Goal: Information Seeking & Learning: Learn about a topic

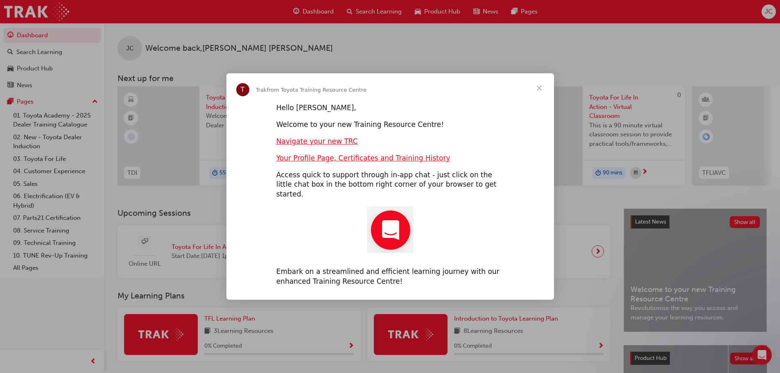
click at [537, 90] on span "Close" at bounding box center [539, 87] width 29 height 29
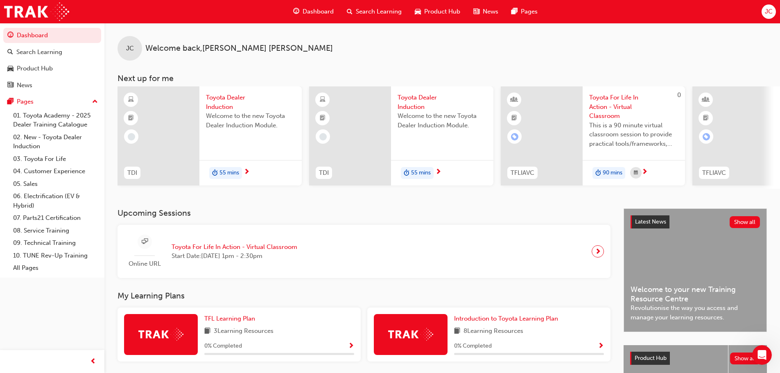
scroll to position [82, 0]
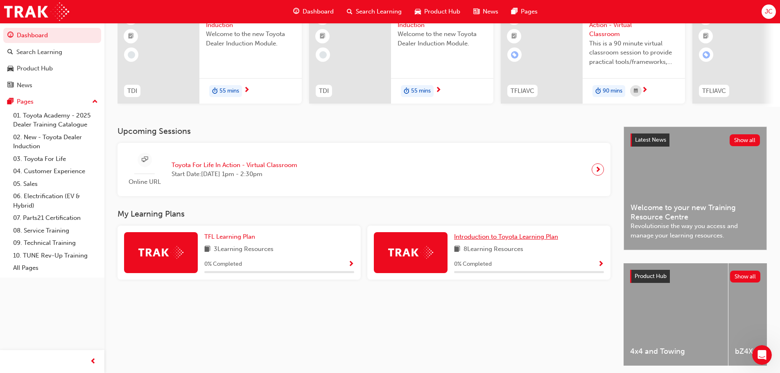
click at [500, 240] on span "Introduction to Toyota Learning Plan" at bounding box center [506, 236] width 104 height 7
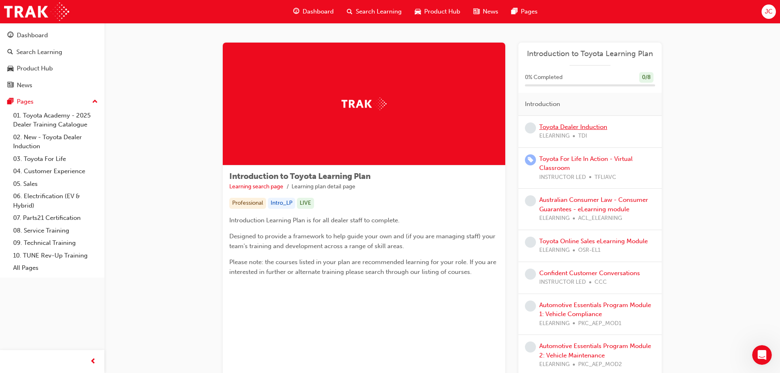
click at [593, 125] on link "Toyota Dealer Induction" at bounding box center [574, 126] width 68 height 7
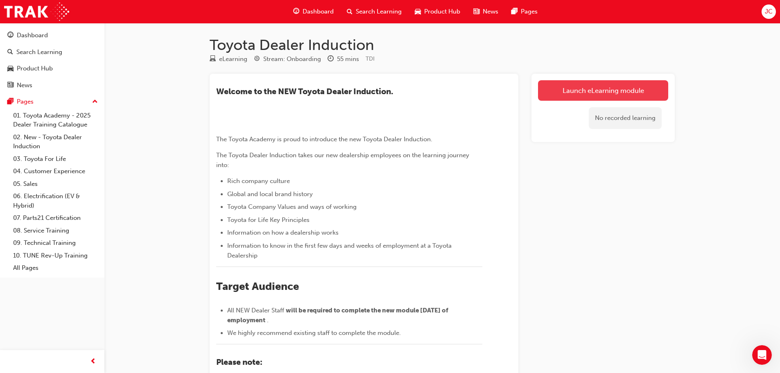
click at [564, 95] on link "Launch eLearning module" at bounding box center [603, 90] width 130 height 20
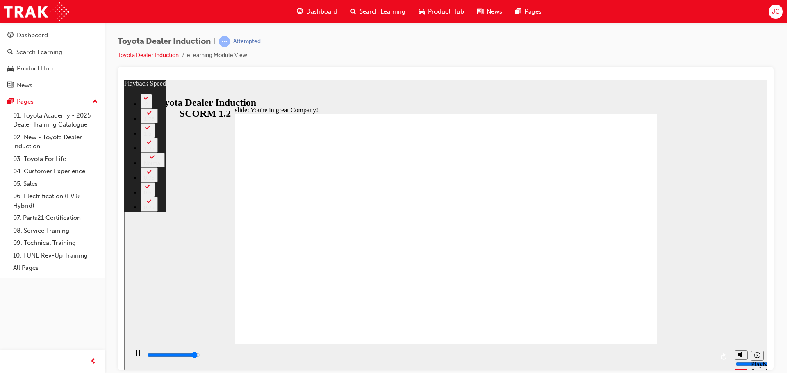
type input "7100"
type input "0"
type input "7400"
type input "0"
type input "7500"
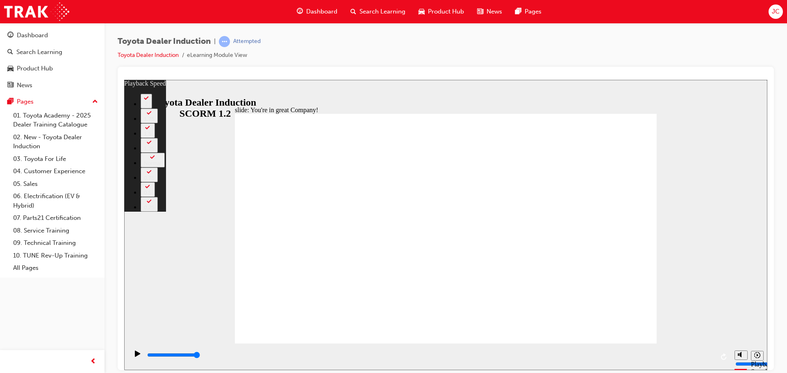
type input "156"
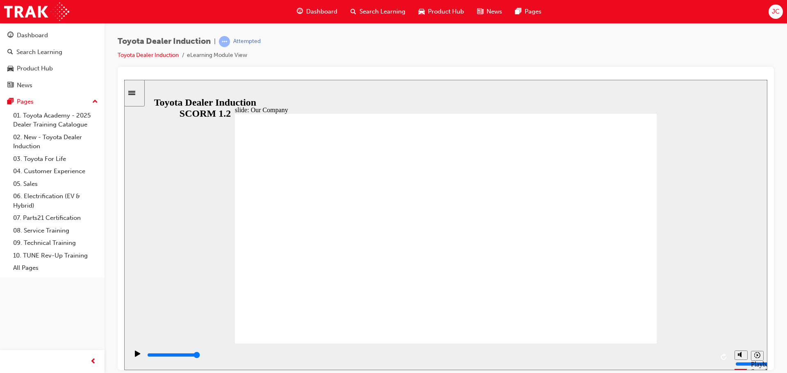
drag, startPoint x: 624, startPoint y: 317, endPoint x: 685, endPoint y: 288, distance: 67.2
type input "8300"
drag, startPoint x: 331, startPoint y: 293, endPoint x: 338, endPoint y: 304, distance: 13.5
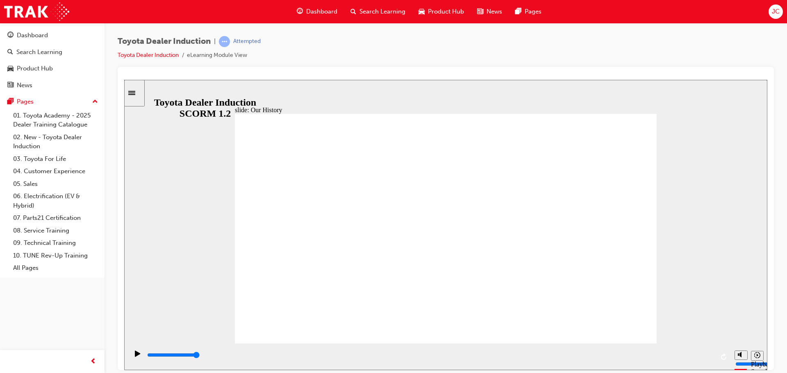
drag, startPoint x: 330, startPoint y: 297, endPoint x: 360, endPoint y: 297, distance: 29.9
drag, startPoint x: 327, startPoint y: 295, endPoint x: 351, endPoint y: 297, distance: 23.8
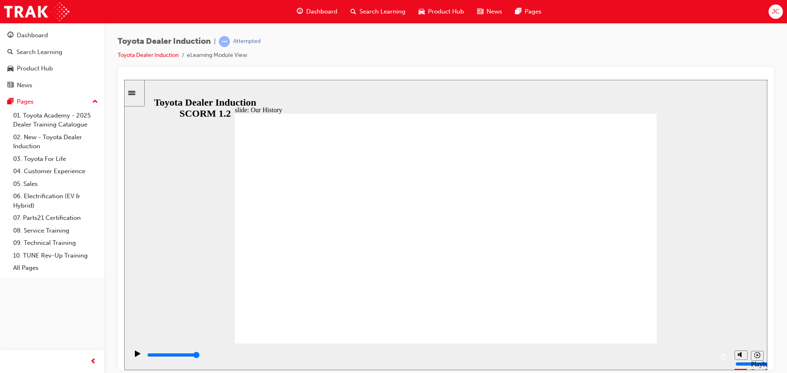
drag, startPoint x: 355, startPoint y: 298, endPoint x: 365, endPoint y: 296, distance: 10.0
drag, startPoint x: 367, startPoint y: 296, endPoint x: 428, endPoint y: 290, distance: 61.3
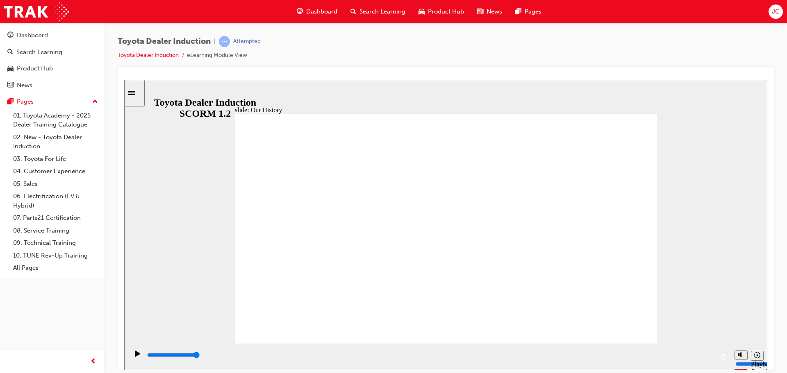
drag, startPoint x: 440, startPoint y: 298, endPoint x: 422, endPoint y: 298, distance: 18.4
type input "2"
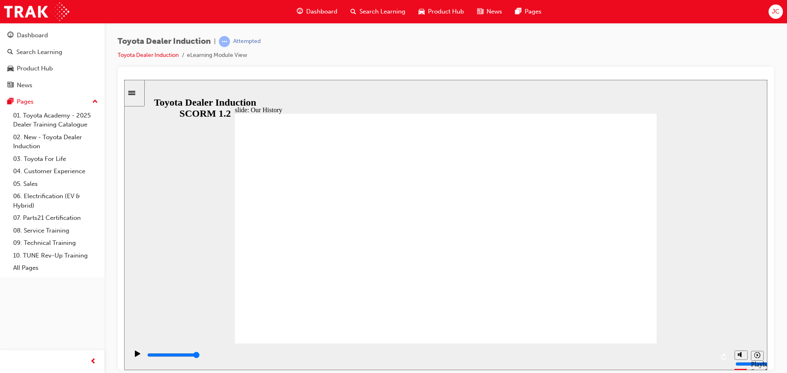
drag, startPoint x: 333, startPoint y: 296, endPoint x: 462, endPoint y: 306, distance: 129.4
drag, startPoint x: 448, startPoint y: 297, endPoint x: 590, endPoint y: 293, distance: 141.8
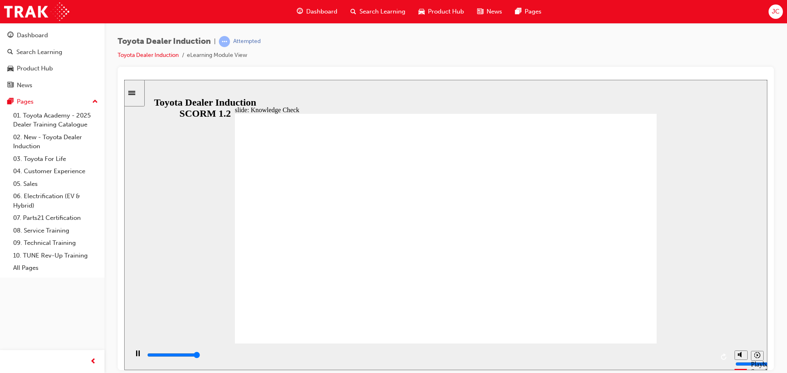
type input "5000"
radio input "true"
type input "4200"
radio input "true"
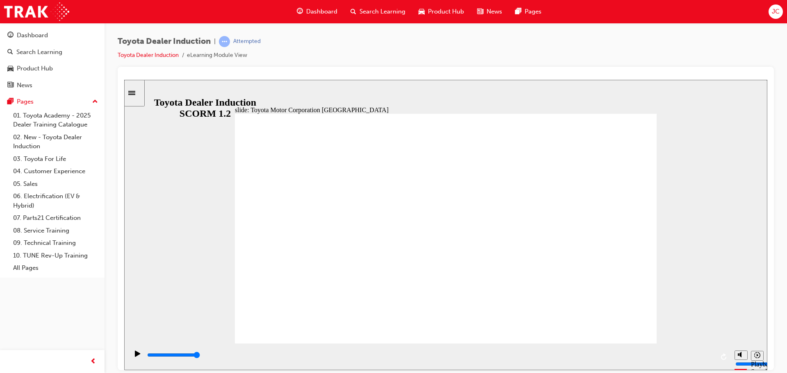
type input "15300"
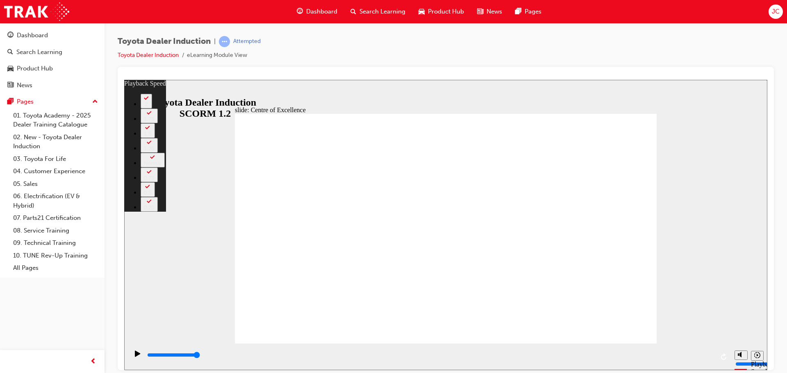
type input "248"
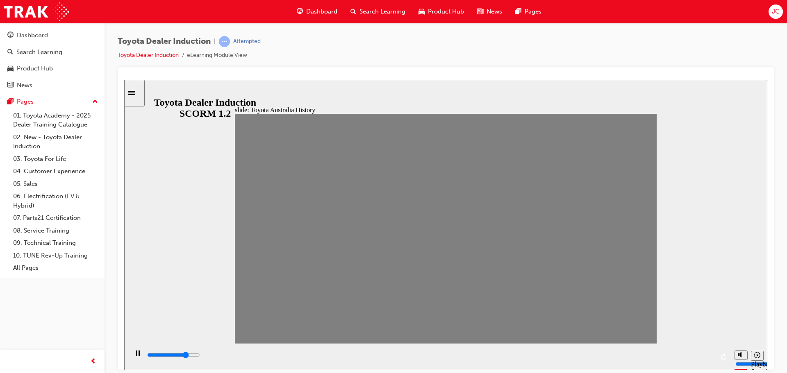
drag, startPoint x: 247, startPoint y: 232, endPoint x: 270, endPoint y: 234, distance: 22.6
drag, startPoint x: 271, startPoint y: 233, endPoint x: 287, endPoint y: 236, distance: 16.3
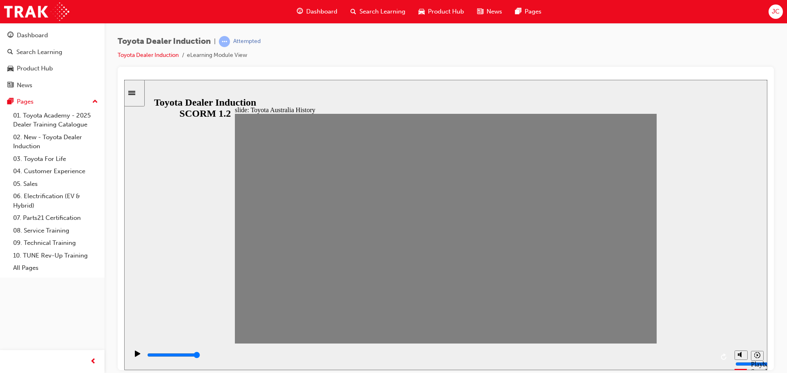
drag, startPoint x: 290, startPoint y: 231, endPoint x: 299, endPoint y: 229, distance: 9.1
drag, startPoint x: 288, startPoint y: 236, endPoint x: 304, endPoint y: 233, distance: 16.2
drag, startPoint x: 311, startPoint y: 230, endPoint x: 326, endPoint y: 229, distance: 15.2
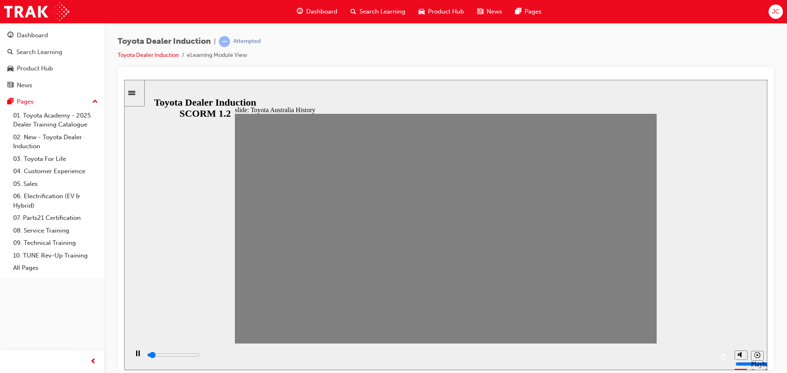
drag, startPoint x: 329, startPoint y: 233, endPoint x: 342, endPoint y: 234, distance: 12.8
drag, startPoint x: 345, startPoint y: 229, endPoint x: 361, endPoint y: 231, distance: 16.1
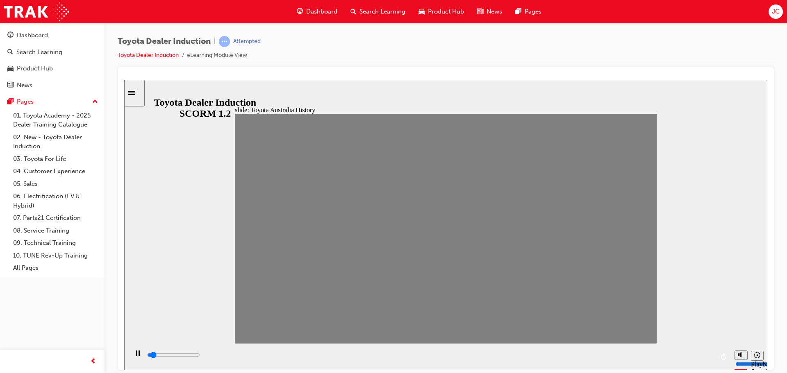
drag, startPoint x: 364, startPoint y: 233, endPoint x: 381, endPoint y: 234, distance: 17.7
drag, startPoint x: 387, startPoint y: 229, endPoint x: 397, endPoint y: 232, distance: 10.9
drag, startPoint x: 405, startPoint y: 233, endPoint x: 422, endPoint y: 231, distance: 16.5
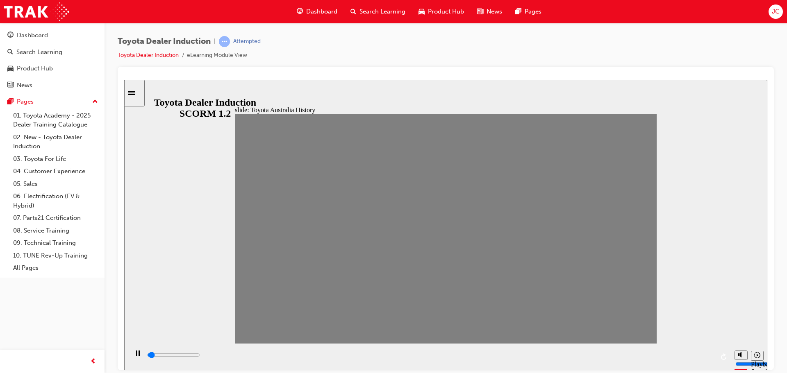
drag, startPoint x: 424, startPoint y: 232, endPoint x: 440, endPoint y: 233, distance: 16.0
drag, startPoint x: 440, startPoint y: 233, endPoint x: 451, endPoint y: 236, distance: 12.2
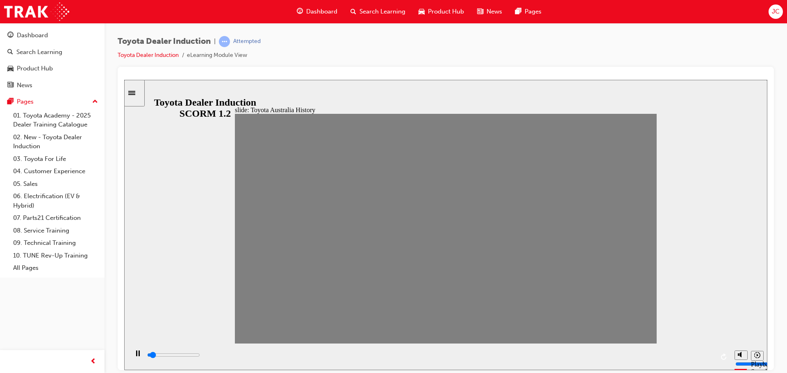
drag, startPoint x: 461, startPoint y: 235, endPoint x: 474, endPoint y: 240, distance: 13.4
drag, startPoint x: 476, startPoint y: 234, endPoint x: 496, endPoint y: 230, distance: 20.1
drag, startPoint x: 500, startPoint y: 236, endPoint x: 514, endPoint y: 235, distance: 13.5
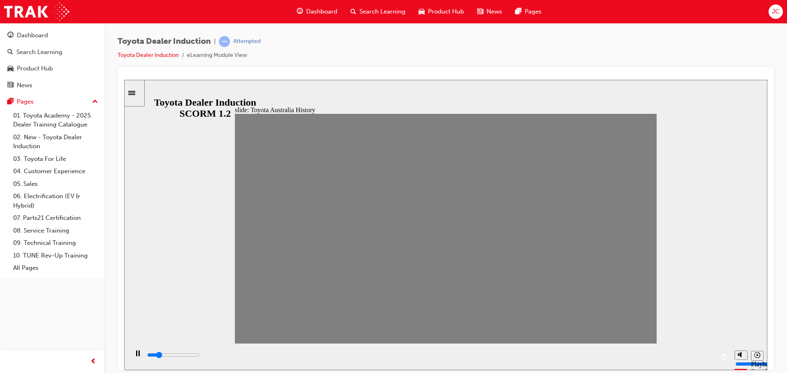
drag, startPoint x: 517, startPoint y: 232, endPoint x: 534, endPoint y: 227, distance: 18.5
drag, startPoint x: 542, startPoint y: 228, endPoint x: 553, endPoint y: 231, distance: 11.7
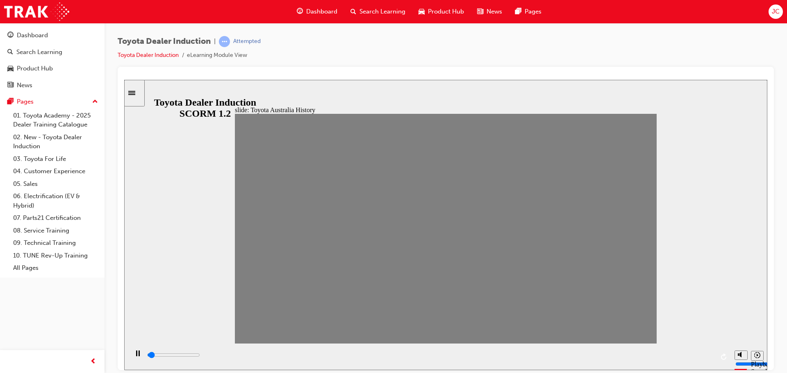
drag, startPoint x: 557, startPoint y: 234, endPoint x: 574, endPoint y: 232, distance: 16.4
drag, startPoint x: 575, startPoint y: 231, endPoint x: 588, endPoint y: 228, distance: 13.3
drag, startPoint x: 596, startPoint y: 234, endPoint x: 614, endPoint y: 234, distance: 17.2
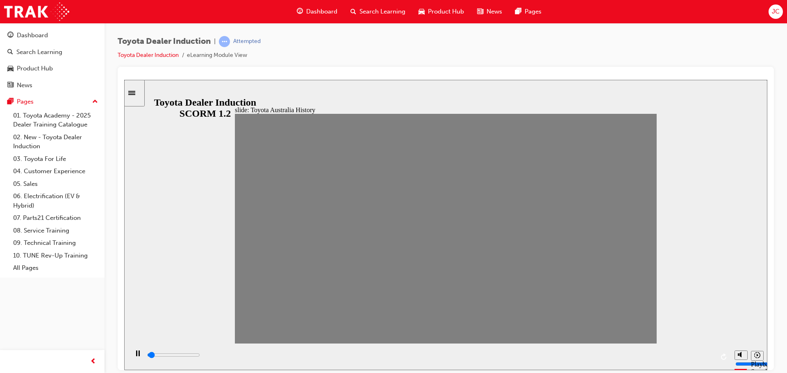
drag, startPoint x: 619, startPoint y: 229, endPoint x: 637, endPoint y: 235, distance: 19.2
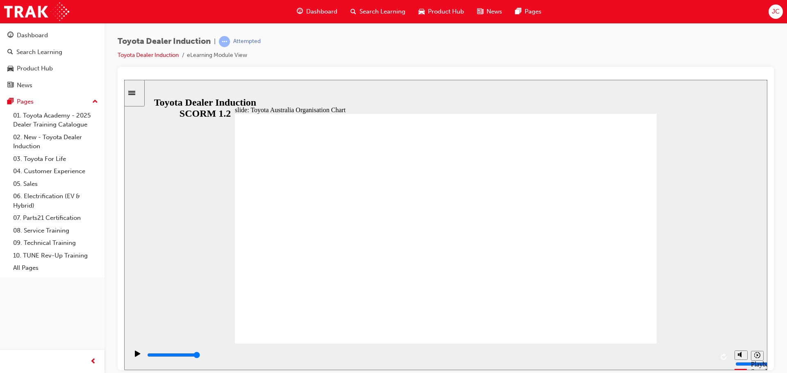
type input "3000"
radio input "true"
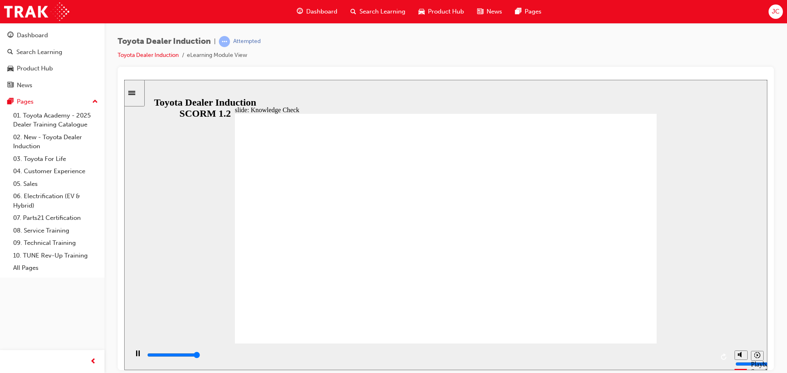
type input "5000"
radio input "true"
drag, startPoint x: 610, startPoint y: 128, endPoint x: 617, endPoint y: 121, distance: 9.8
type input "5000"
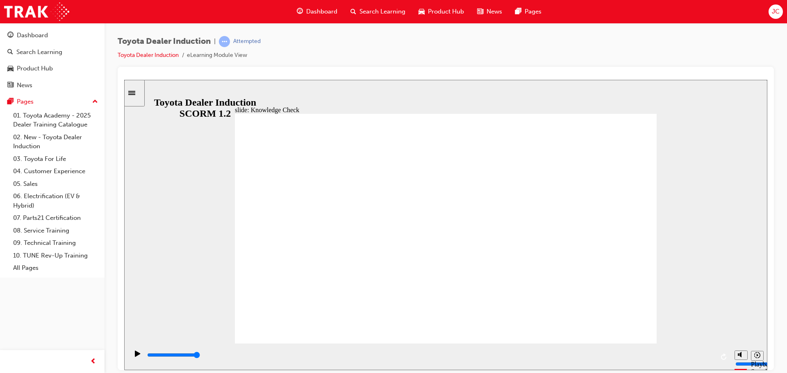
radio input "true"
type input "9200"
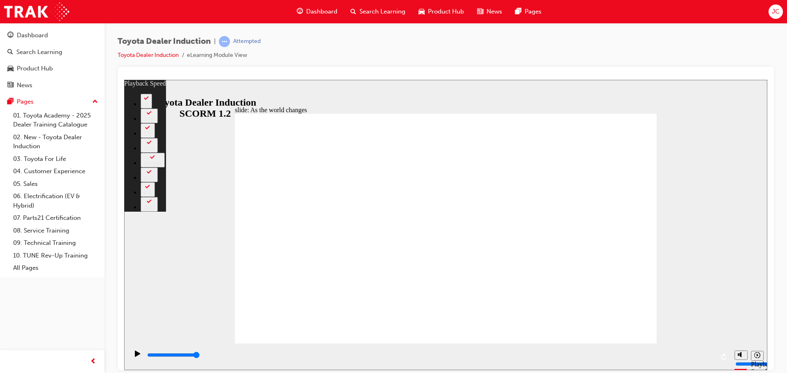
type input "128"
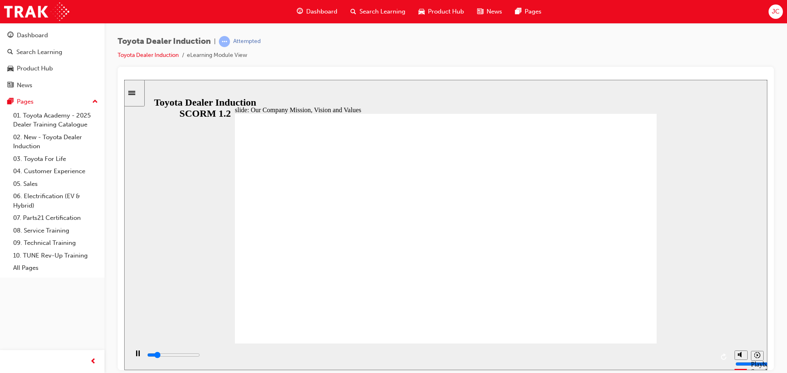
type input "15200"
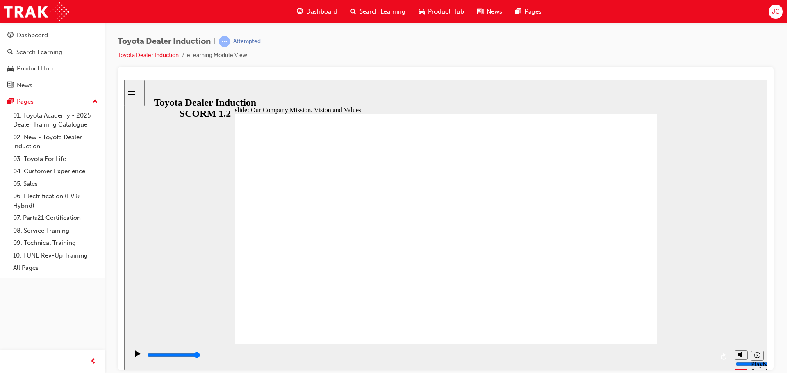
drag, startPoint x: 333, startPoint y: 157, endPoint x: 342, endPoint y: 151, distance: 10.7
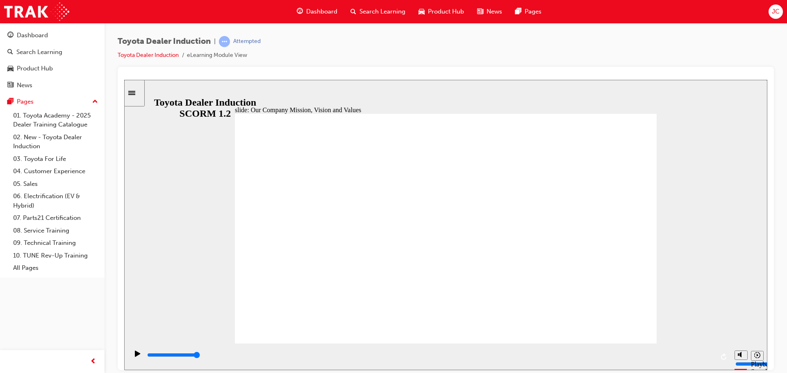
drag, startPoint x: 347, startPoint y: 156, endPoint x: 342, endPoint y: 154, distance: 5.0
click at [232, 148] on div "slide: Our Company Mission, Vision and Values Group 1 Values Round Same Side Co…" at bounding box center [445, 224] width 643 height 290
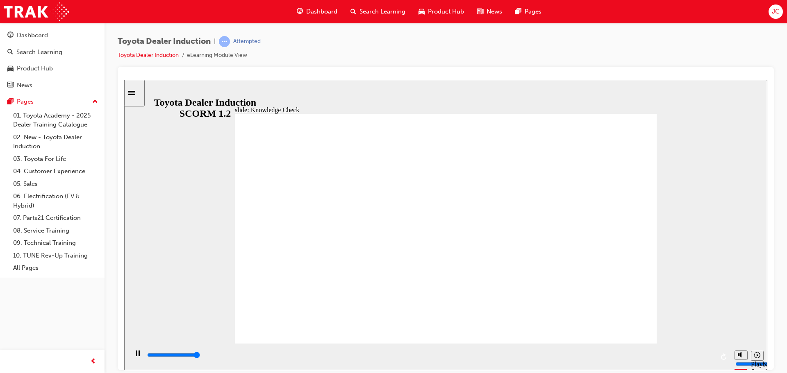
type input "5000"
type input "mobility"
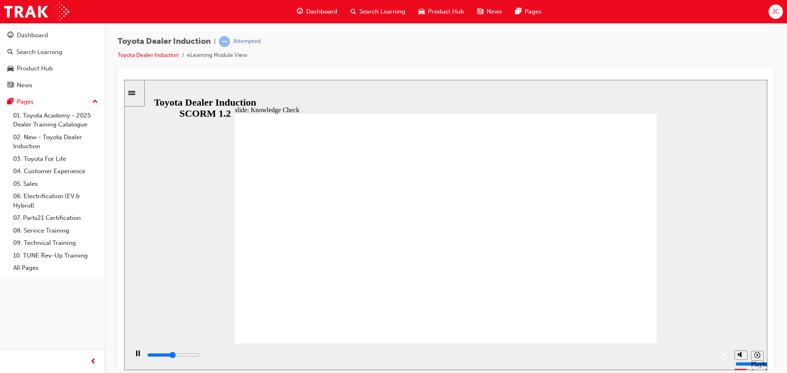
type input "5000"
type input "mobile"
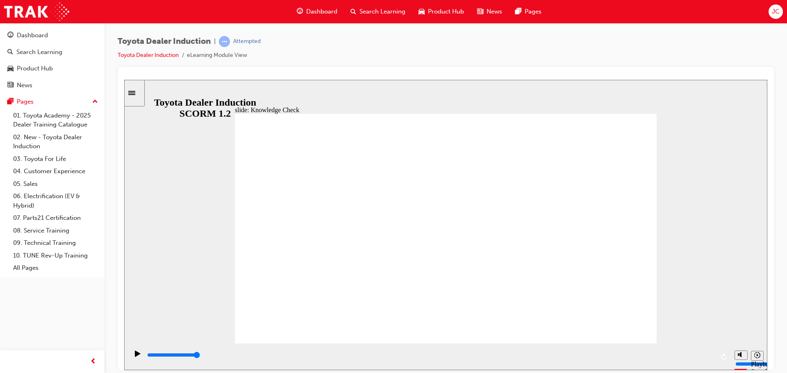
type input "mobile"
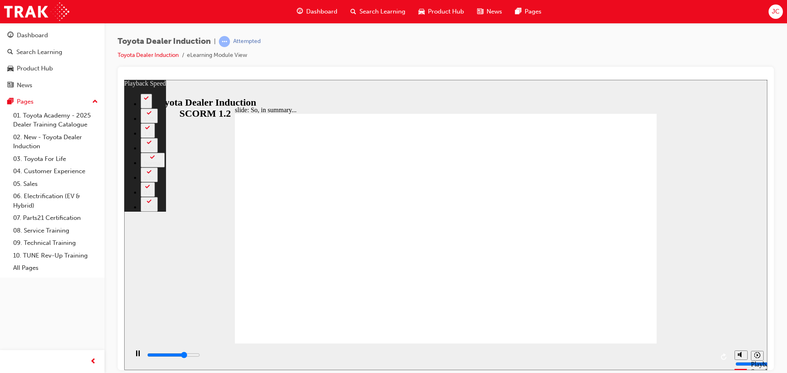
type input "4800"
type input "0"
type input "5000"
type input "0"
type input "5300"
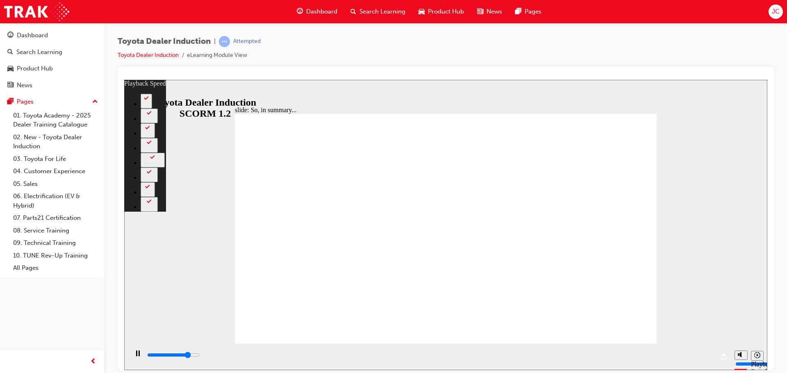
type input "1"
type input "5500"
type input "1"
type input "5800"
type input "1"
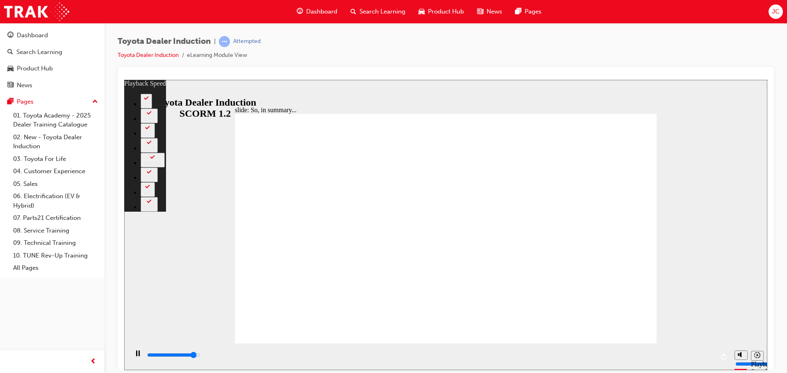
type input "6100"
type input "1"
type input "6300"
type input "2"
type input "6500"
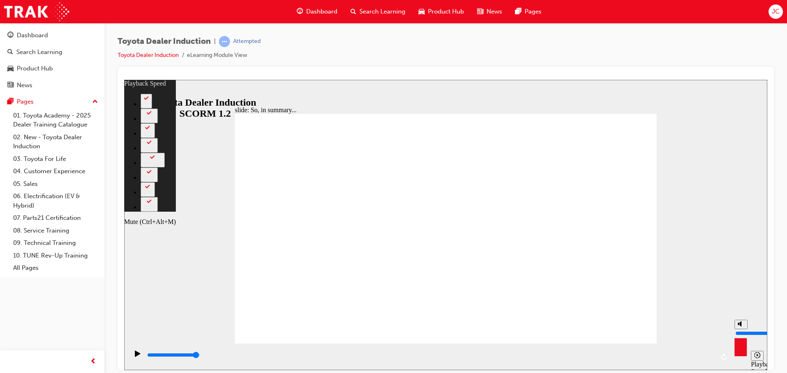
type input "24"
type input "7"
type input "24"
type input "7"
type input "24"
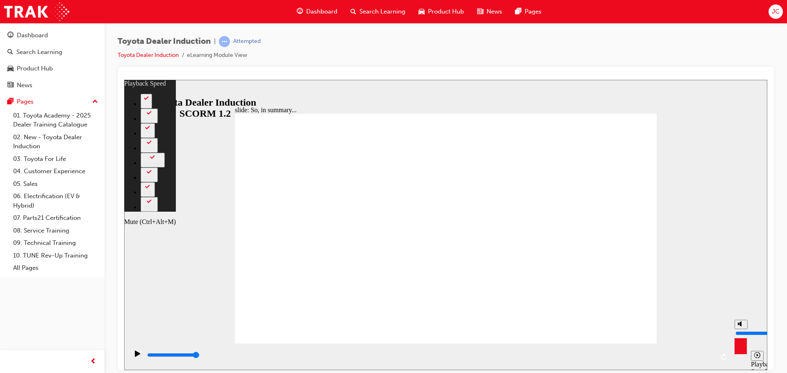
type input "6"
type input "24"
type input "6"
type input "5"
type input "24"
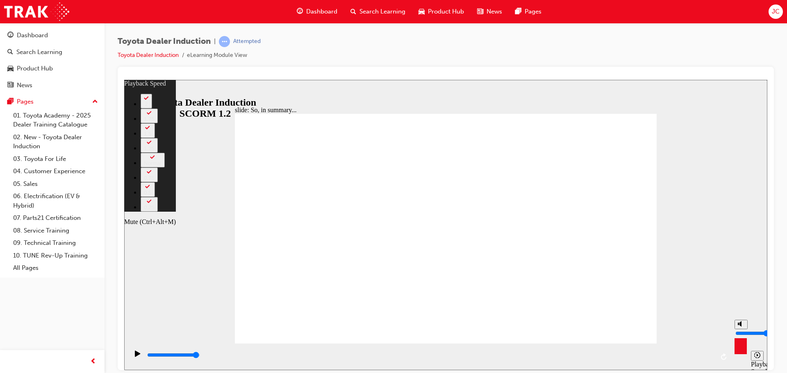
type input "5"
type input "24"
type input "4"
type input "24"
type input "4"
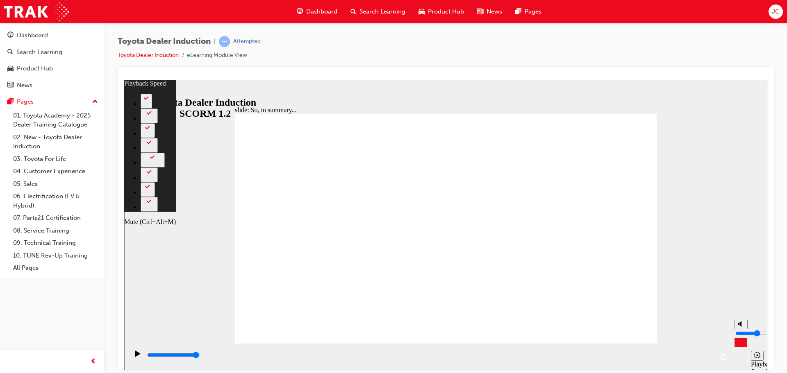
type input "25"
drag, startPoint x: 739, startPoint y: 324, endPoint x: 742, endPoint y: 333, distance: 9.8
type input "4"
click at [742, 333] on input "volume" at bounding box center [761, 333] width 53 height 7
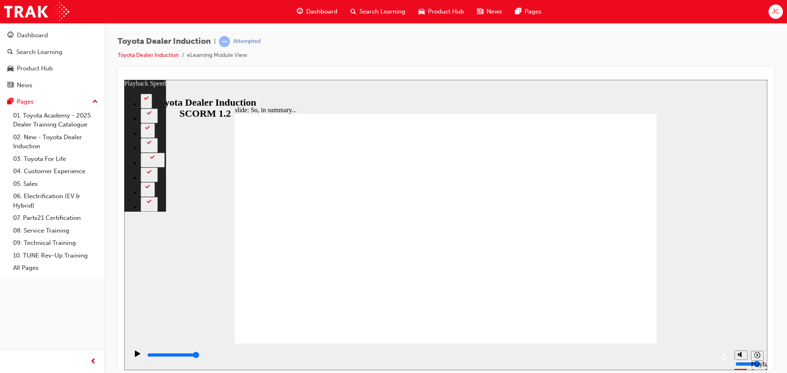
type input "128"
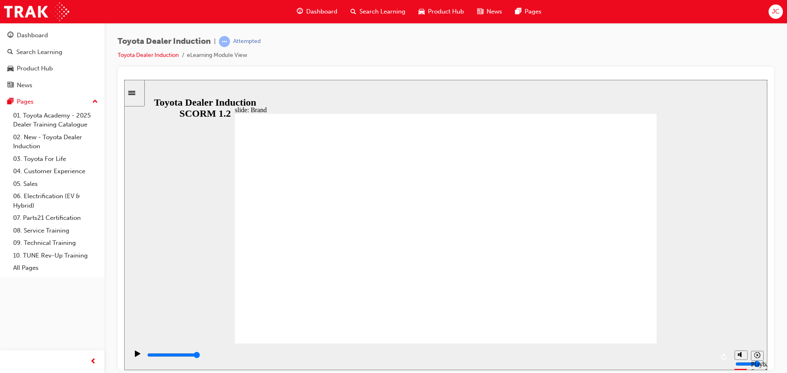
drag, startPoint x: 578, startPoint y: 356, endPoint x: 401, endPoint y: 376, distance: 179.0
click at [401, 370] on html "slide: Our Logo and Our Promise Showroom Browsing 22.jpg Rectangle 10 Vehicle I…" at bounding box center [445, 224] width 643 height 290
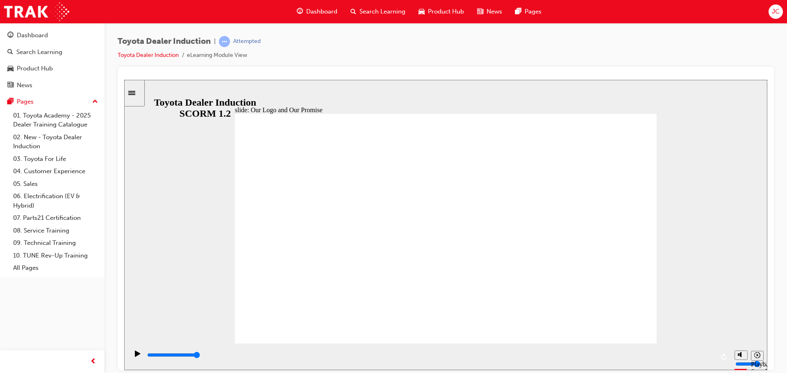
type input "8400"
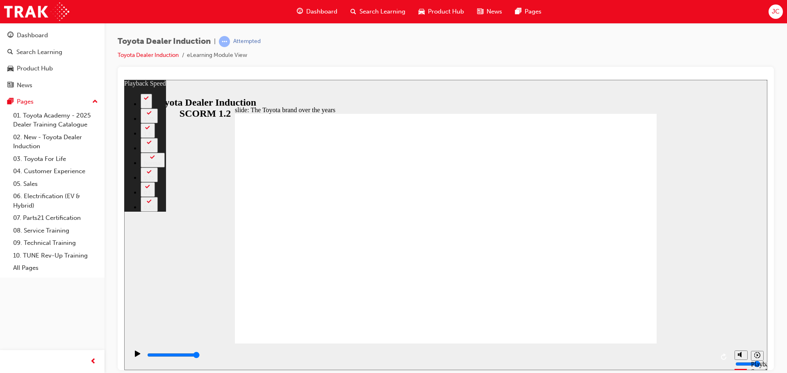
type input "165"
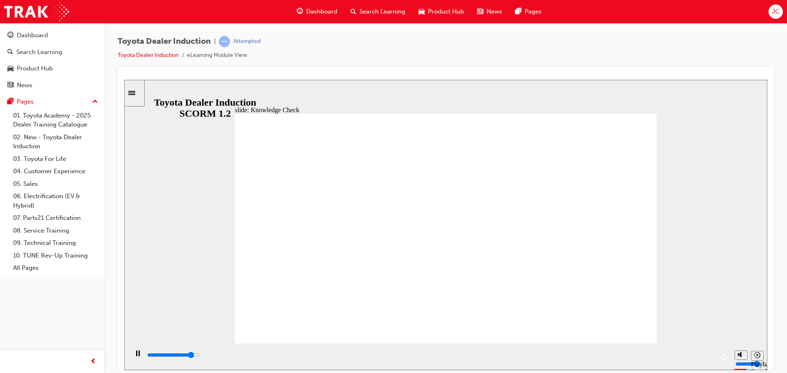
type input "4400"
radio input "true"
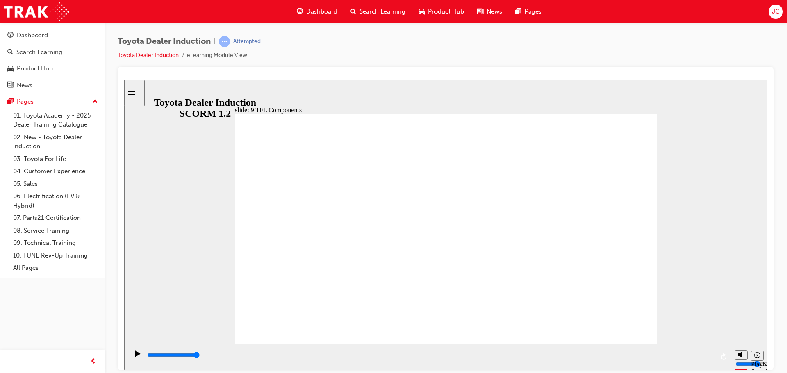
drag, startPoint x: 377, startPoint y: 293, endPoint x: 397, endPoint y: 286, distance: 20.5
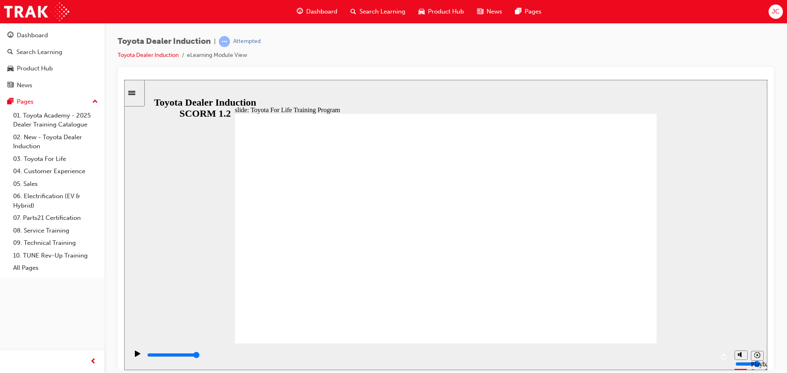
click at [722, 357] on icon "Replay (Ctrl+Alt+R)" at bounding box center [724, 356] width 7 height 7
click at [135, 355] on icon "Play (Ctrl+Alt+P)" at bounding box center [137, 353] width 5 height 6
drag, startPoint x: 212, startPoint y: 352, endPoint x: 498, endPoint y: 353, distance: 286.4
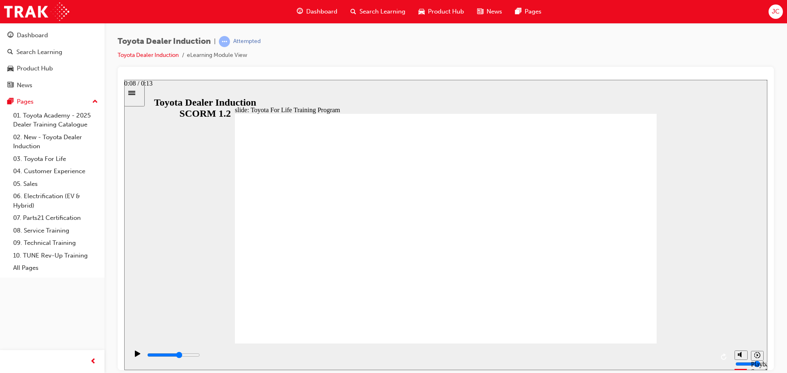
click at [498, 353] on div "playback controls" at bounding box center [429, 357] width 567 height 12
drag, startPoint x: 498, startPoint y: 353, endPoint x: 296, endPoint y: 348, distance: 202.0
click at [296, 349] on div "playback controls" at bounding box center [429, 356] width 602 height 27
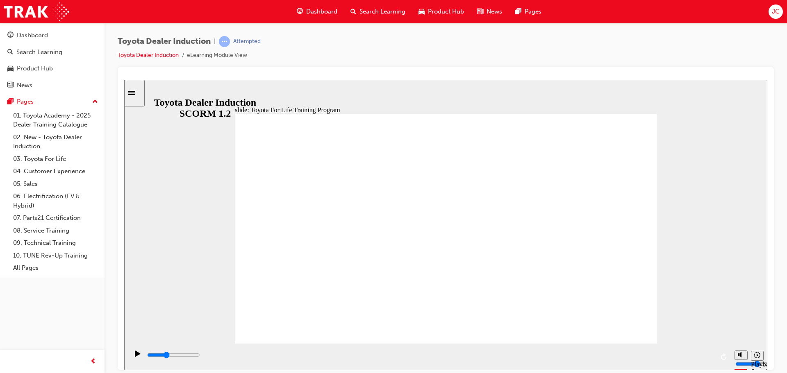
drag, startPoint x: 298, startPoint y: 353, endPoint x: 342, endPoint y: 340, distance: 46.0
click at [342, 340] on div "slide: Toyota For Life Training Program Oval 1 Group 3 Group 1 Group 2 TFL-9 is…" at bounding box center [445, 224] width 643 height 290
drag, startPoint x: 342, startPoint y: 354, endPoint x: 185, endPoint y: 365, distance: 157.3
click at [185, 360] on div "playback controls" at bounding box center [429, 355] width 567 height 9
type input "900"
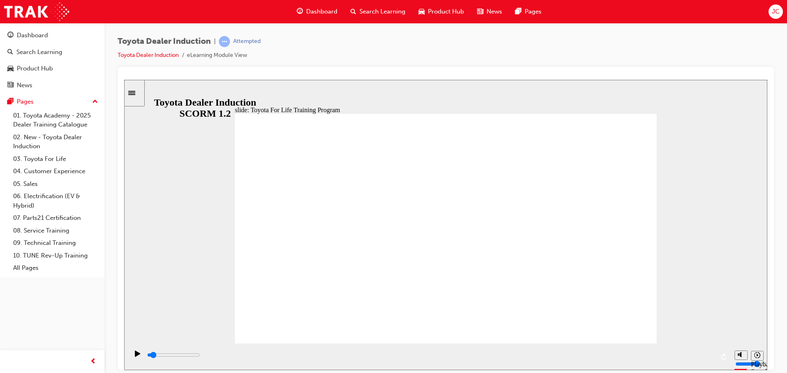
click at [208, 306] on div "slide: Toyota For Life Training Program Oval 1 Group 3 Group 1 Group 2 TFL-9 is…" at bounding box center [445, 224] width 643 height 290
click at [141, 91] on icon "Sidebar Toggle" at bounding box center [134, 92] width 12 height 5
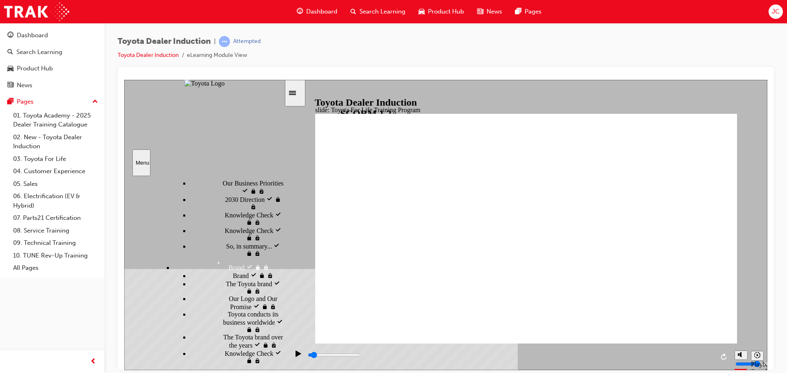
scroll to position [405, 0]
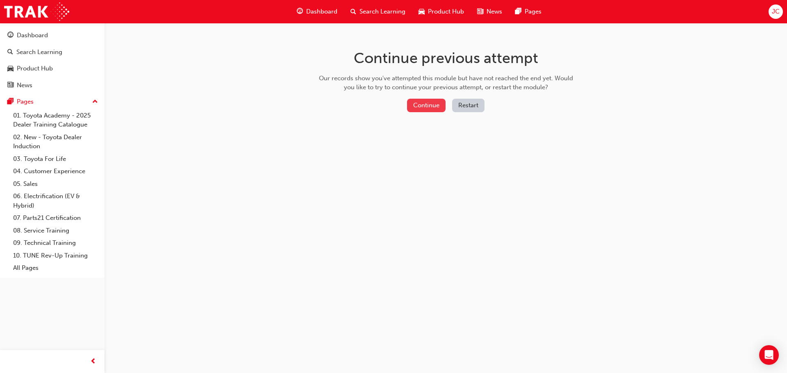
click at [415, 102] on button "Continue" at bounding box center [426, 106] width 39 height 14
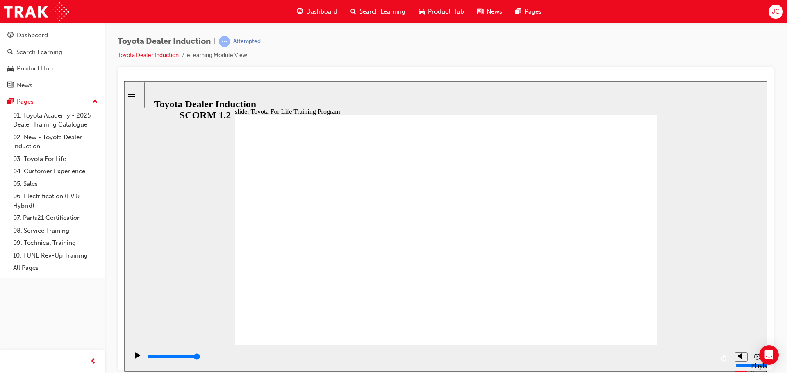
type input "10800"
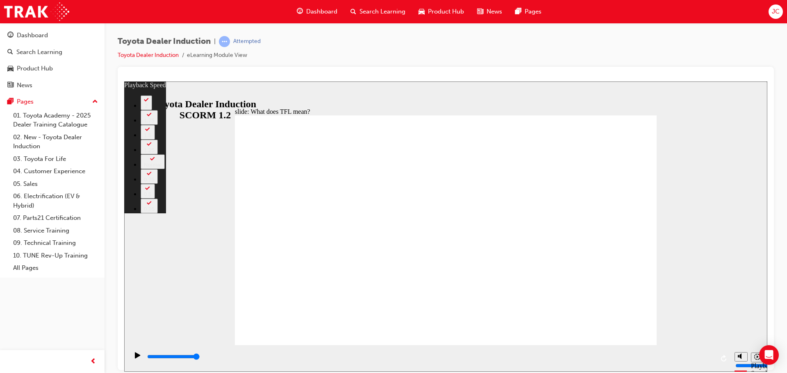
type input "139"
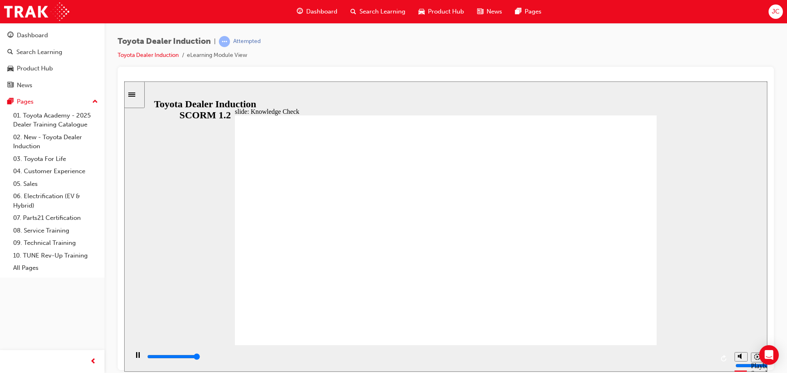
type input "5000"
drag, startPoint x: 438, startPoint y: 283, endPoint x: 442, endPoint y: 280, distance: 5.2
radio input "false"
radio input "true"
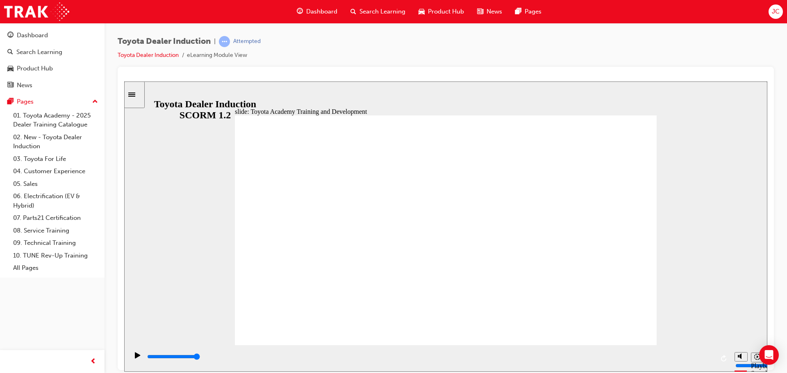
click at [135, 97] on div "Sidebar Toggle" at bounding box center [134, 94] width 14 height 6
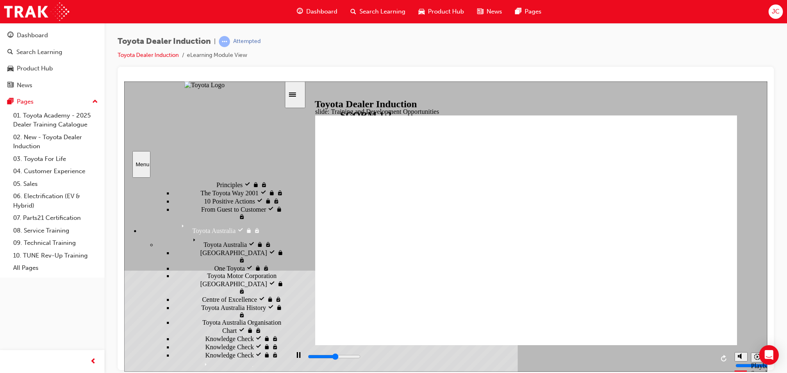
scroll to position [211, 0]
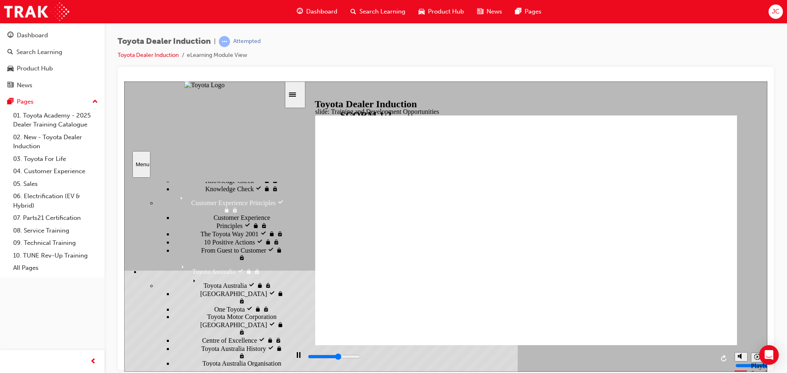
click at [299, 93] on icon "Sidebar Toggle" at bounding box center [295, 93] width 12 height 5
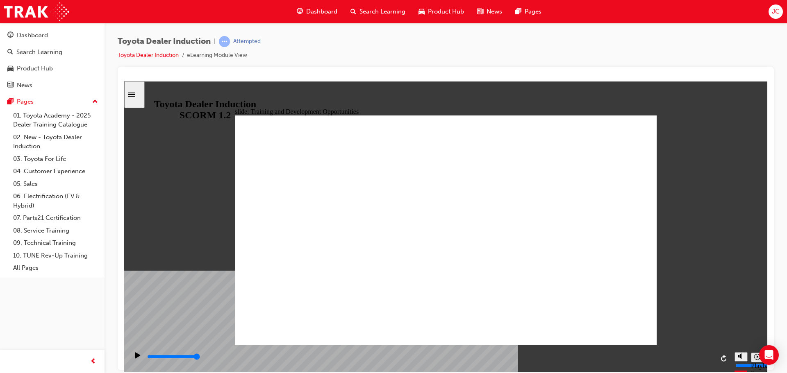
type input "5000"
drag, startPoint x: 464, startPoint y: 225, endPoint x: 471, endPoint y: 220, distance: 8.6
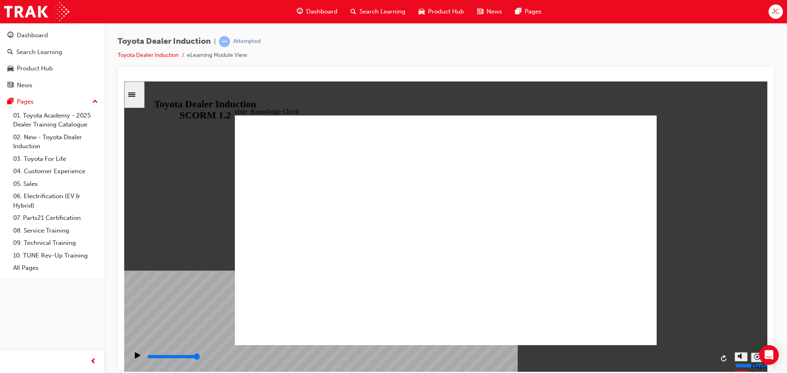
radio input "true"
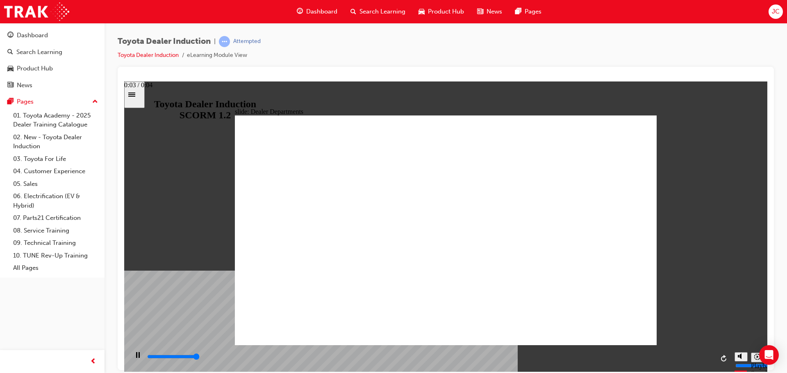
type input "4300"
drag, startPoint x: 338, startPoint y: 242, endPoint x: 348, endPoint y: 239, distance: 10.5
drag, startPoint x: 389, startPoint y: 237, endPoint x: 400, endPoint y: 238, distance: 11.1
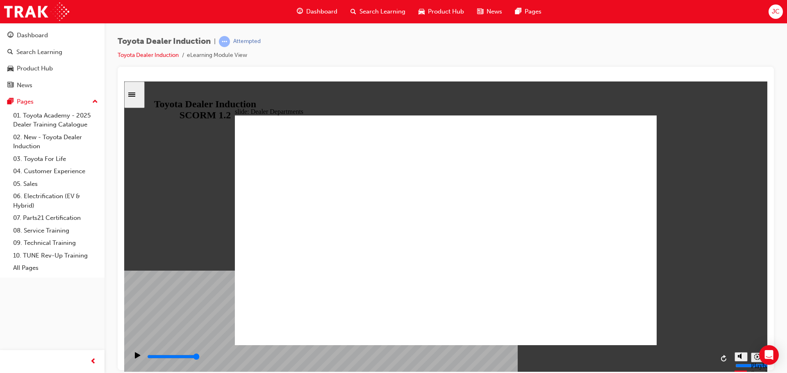
drag, startPoint x: 445, startPoint y: 243, endPoint x: 472, endPoint y: 246, distance: 27.6
drag, startPoint x: 488, startPoint y: 246, endPoint x: 501, endPoint y: 234, distance: 17.7
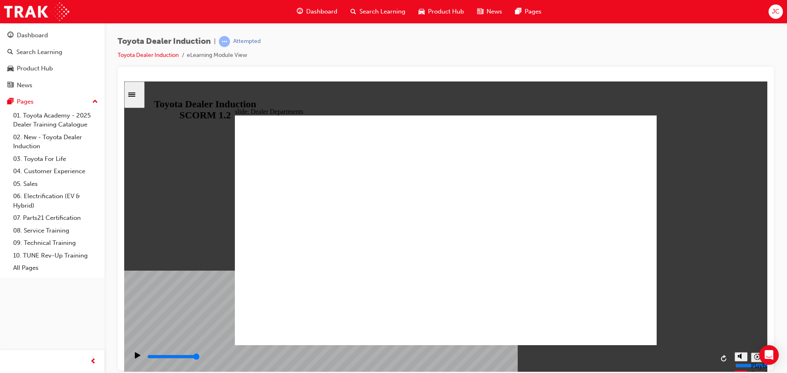
click at [135, 94] on icon "Sidebar Toggle" at bounding box center [131, 94] width 7 height 4
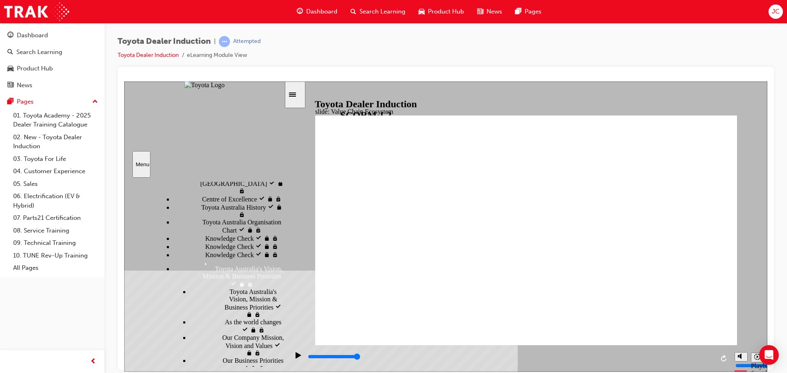
scroll to position [342, 0]
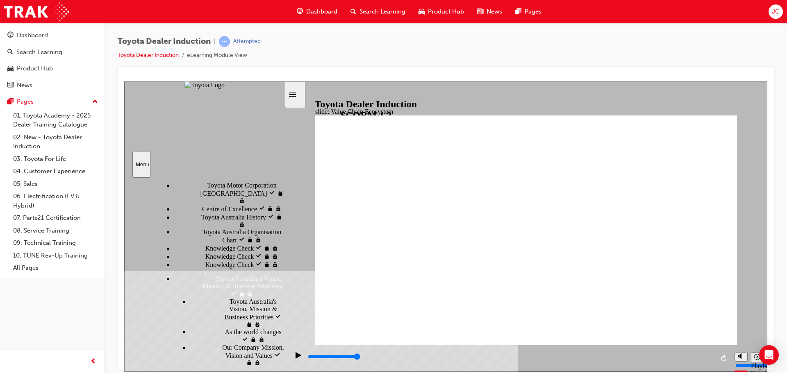
drag, startPoint x: 688, startPoint y: 323, endPoint x: 685, endPoint y: 319, distance: 5.6
click at [301, 93] on icon "Sidebar Toggle" at bounding box center [295, 93] width 12 height 5
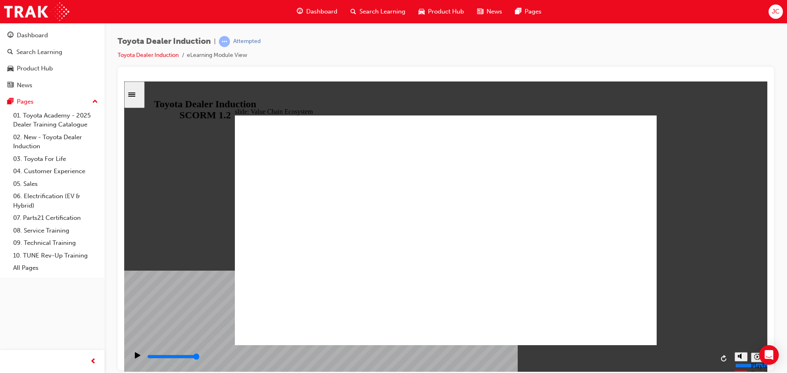
drag, startPoint x: 539, startPoint y: 261, endPoint x: 530, endPoint y: 255, distance: 10.1
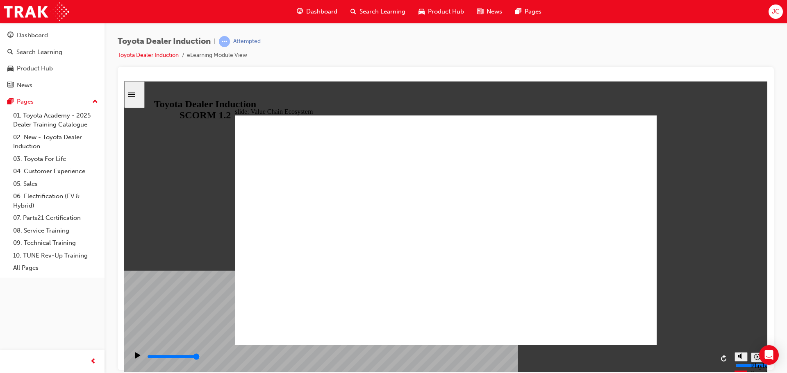
drag, startPoint x: 244, startPoint y: 57, endPoint x: 236, endPoint y: 58, distance: 8.2
click at [244, 57] on li "eLearning Module View" at bounding box center [217, 55] width 60 height 9
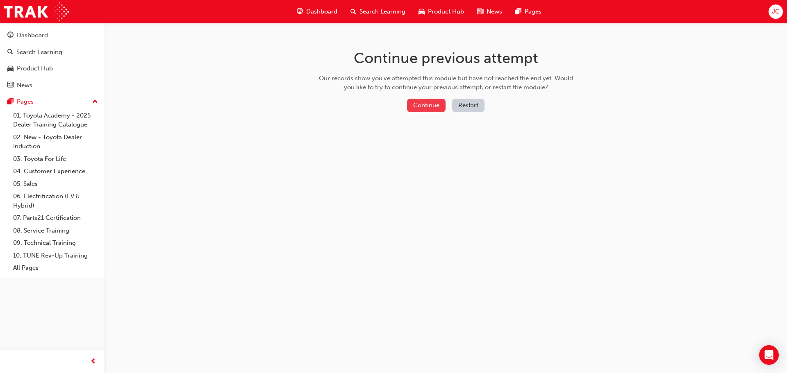
click at [430, 106] on button "Continue" at bounding box center [426, 106] width 39 height 14
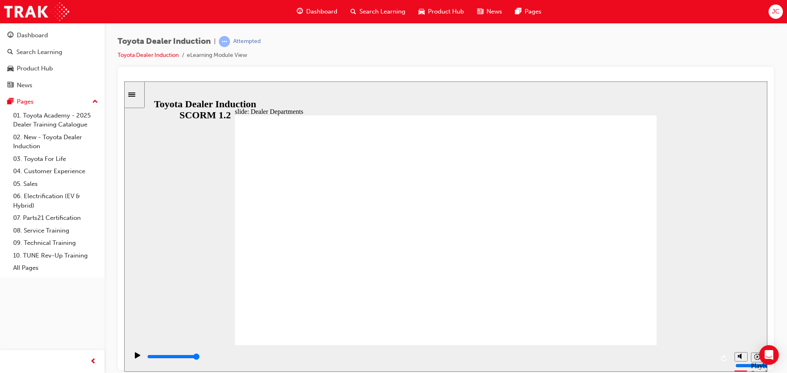
type input "11300"
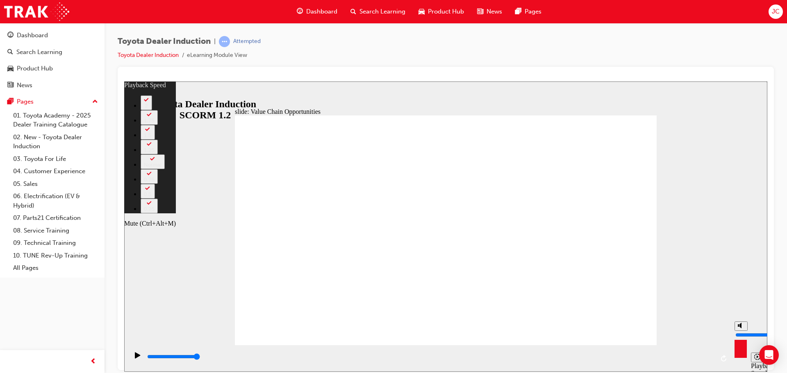
type input "31"
type input "7"
type input "31"
type input "7"
type input "31"
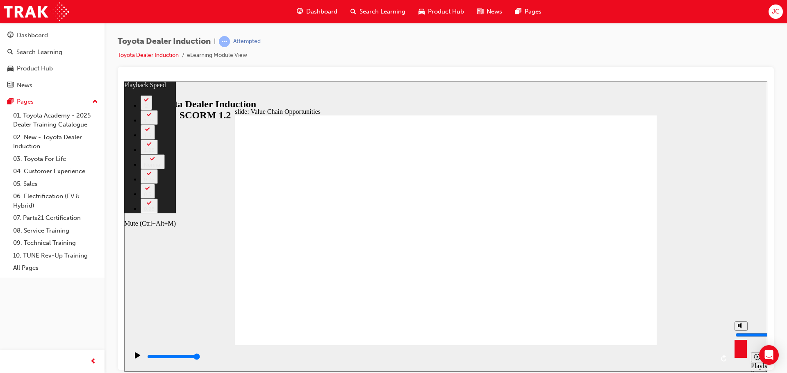
type input "6"
type input "31"
type input "6"
type input "31"
type input "5"
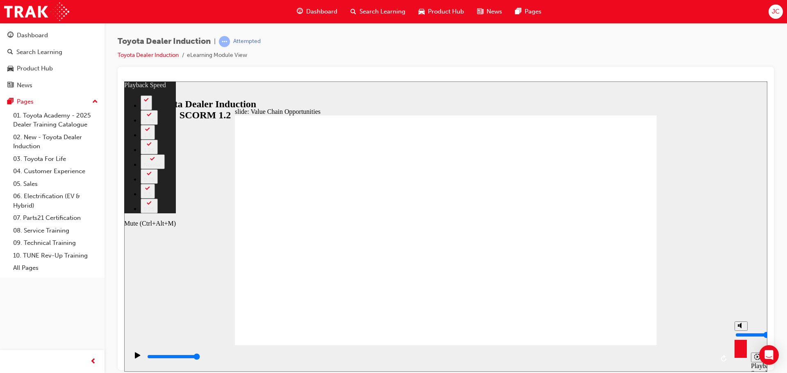
type input "31"
type input "5"
type input "31"
type input "4"
type input "31"
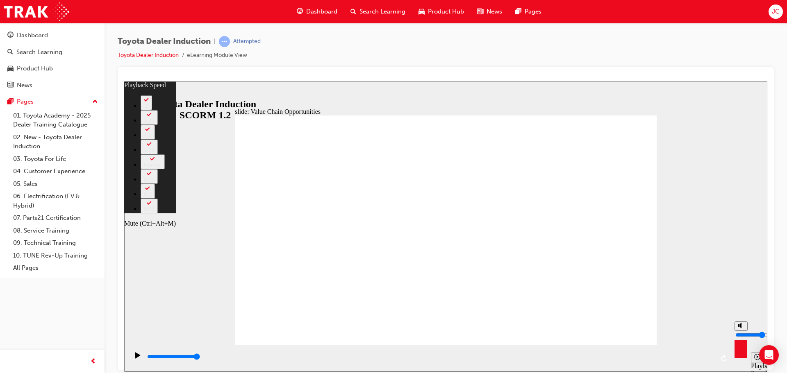
type input "4"
type input "31"
type input "3"
type input "31"
type input "3"
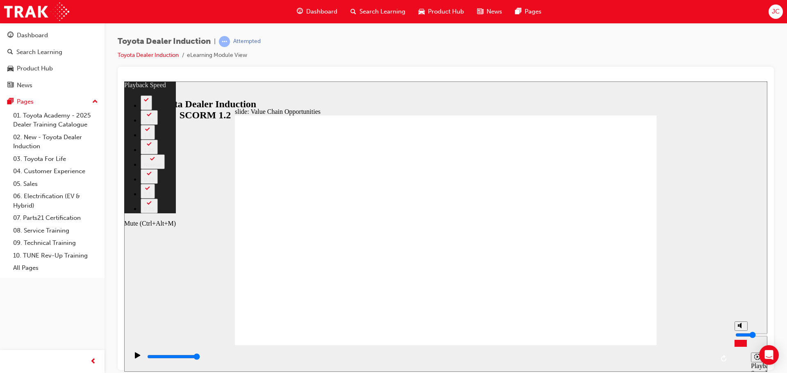
type input "32"
drag, startPoint x: 741, startPoint y: 327, endPoint x: 739, endPoint y: 337, distance: 10.4
type input "3"
click at [739, 338] on input "volume" at bounding box center [761, 334] width 53 height 7
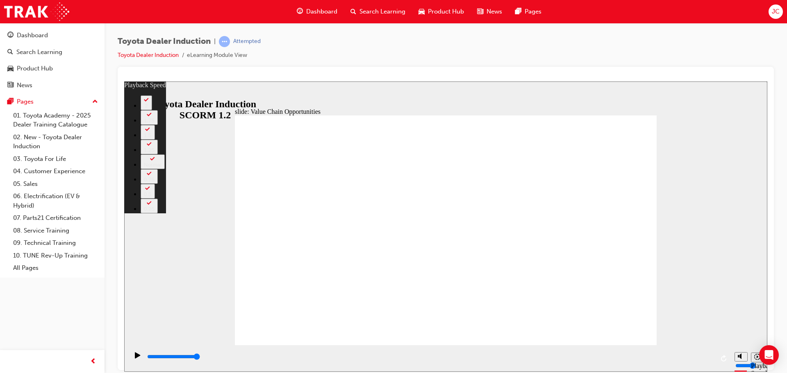
type input "64"
drag, startPoint x: 617, startPoint y: 323, endPoint x: 619, endPoint y: 319, distance: 4.2
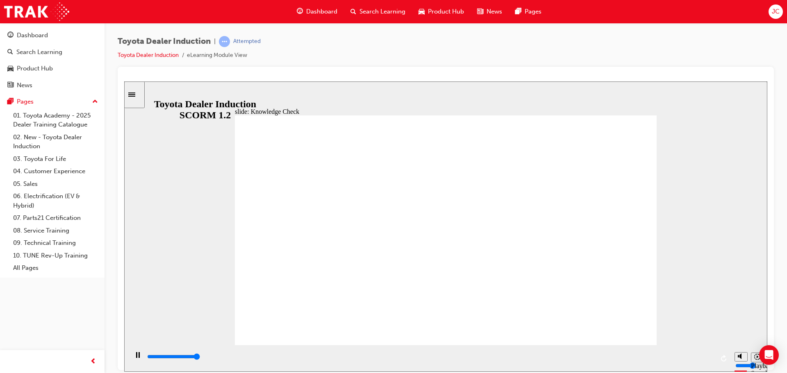
type input "5000"
radio input "true"
type input "5000"
drag, startPoint x: 382, startPoint y: 195, endPoint x: 375, endPoint y: 207, distance: 14.1
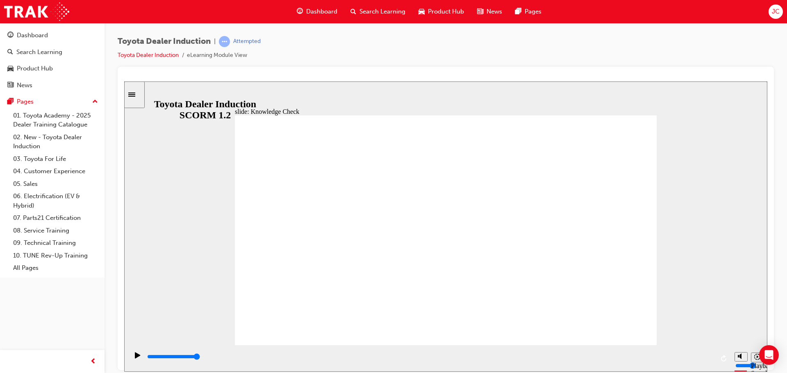
radio input "false"
drag, startPoint x: 355, startPoint y: 286, endPoint x: 356, endPoint y: 292, distance: 6.2
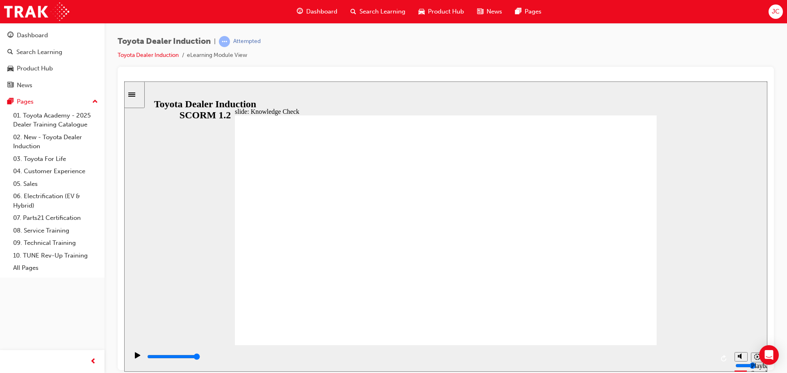
radio input "false"
radio input "true"
radio input "false"
radio input "true"
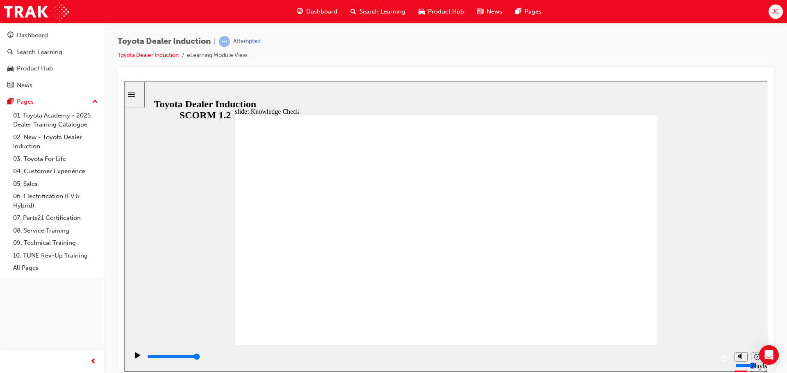
drag, startPoint x: 653, startPoint y: 109, endPoint x: 650, endPoint y: 116, distance: 8.4
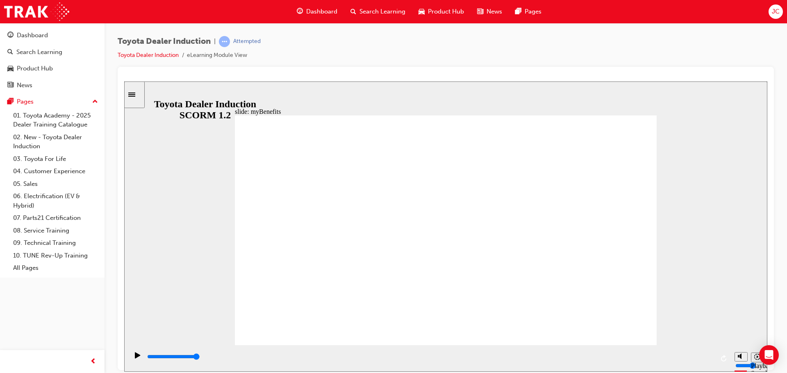
drag, startPoint x: 435, startPoint y: 283, endPoint x: 444, endPoint y: 275, distance: 12.8
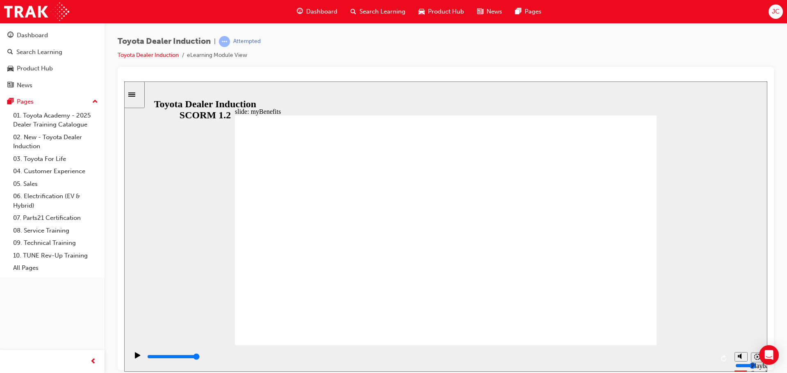
drag, startPoint x: 591, startPoint y: 191, endPoint x: 577, endPoint y: 198, distance: 15.8
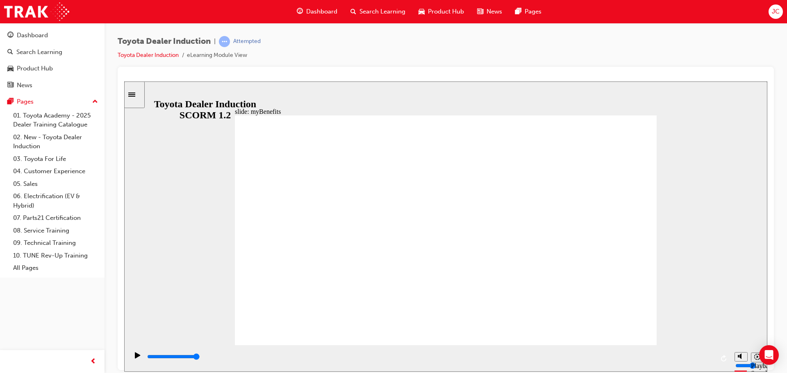
drag, startPoint x: 635, startPoint y: 320, endPoint x: 640, endPoint y: 318, distance: 5.5
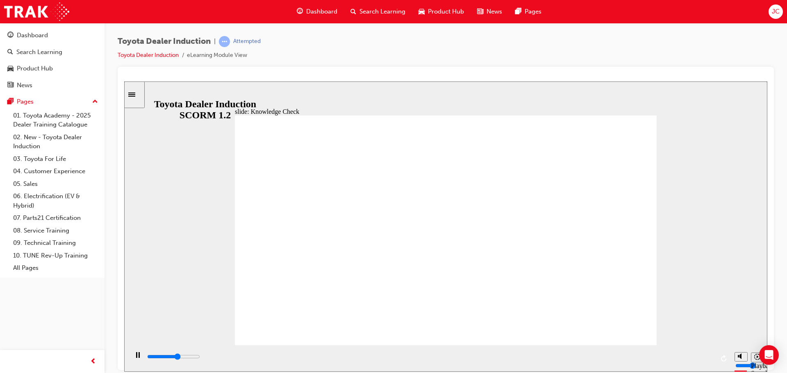
type input "4300"
type input "Engage Mobile app"
type input "4300"
type input "Engage Mobile app"
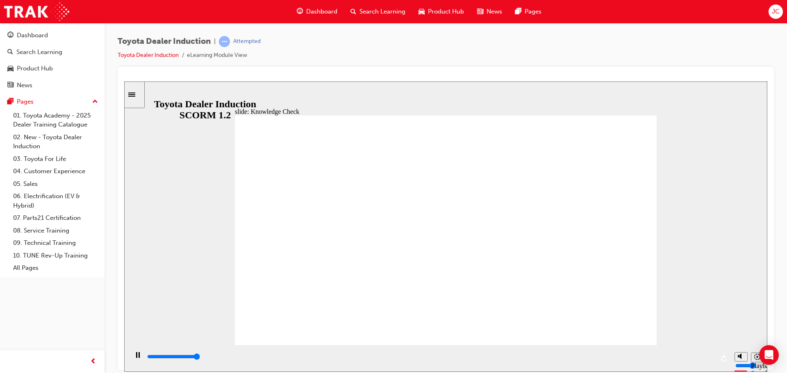
type input "5000"
type input "Engage Mobile app"
type input "800"
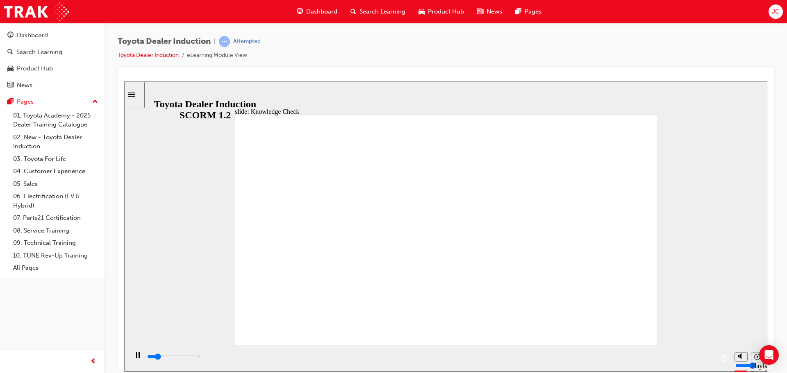
type input "Engage Mobile app"
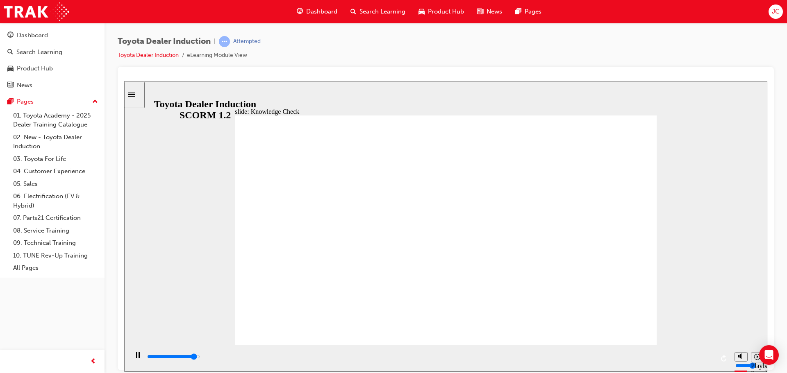
type input "5000"
type input "Engage Mobile app"
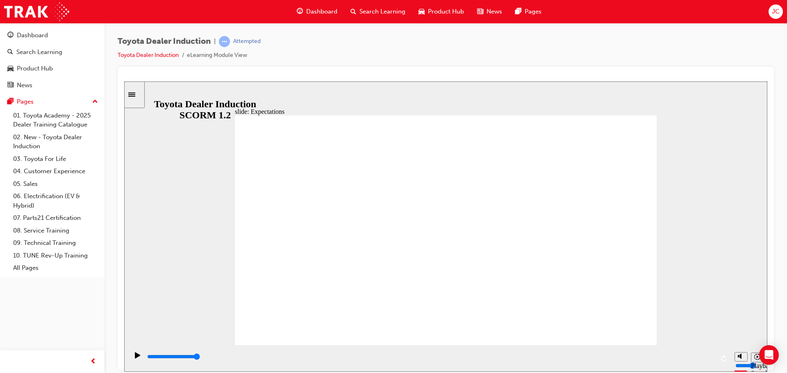
type input "6900"
checkbox input "true"
type input "8300"
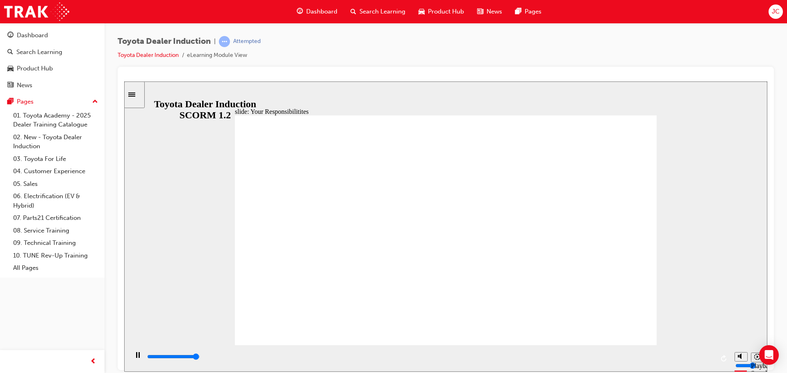
checkbox input "true"
type input "8400"
checkbox input "true"
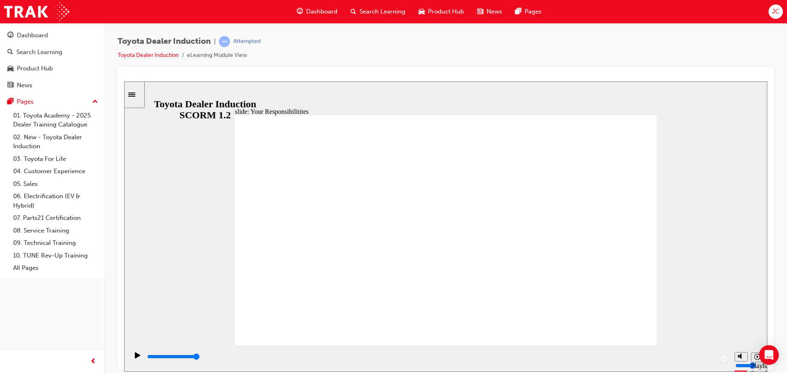
drag, startPoint x: 273, startPoint y: 248, endPoint x: 262, endPoint y: 274, distance: 27.9
checkbox input "true"
drag, startPoint x: 276, startPoint y: 290, endPoint x: 528, endPoint y: 254, distance: 254.9
drag, startPoint x: 612, startPoint y: 322, endPoint x: 618, endPoint y: 320, distance: 5.9
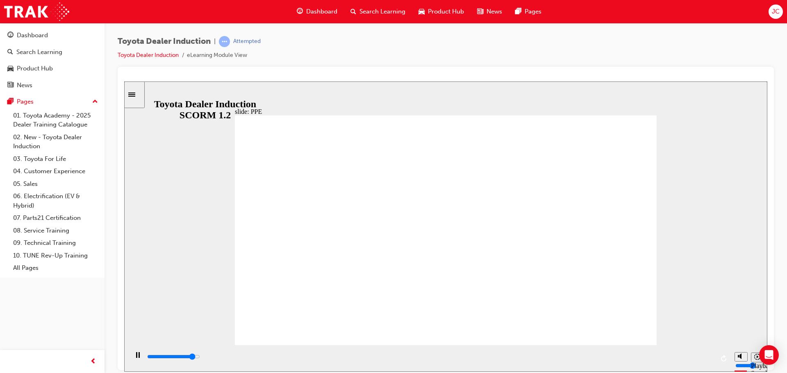
drag, startPoint x: 407, startPoint y: 242, endPoint x: 356, endPoint y: 247, distance: 51.4
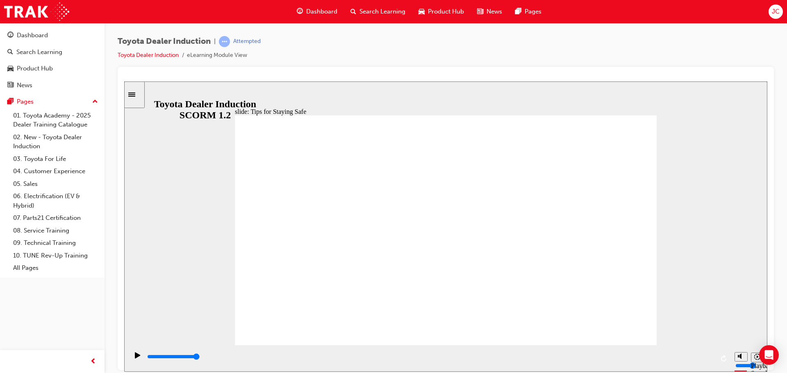
drag, startPoint x: 408, startPoint y: 263, endPoint x: 273, endPoint y: 275, distance: 135.4
drag, startPoint x: 456, startPoint y: 244, endPoint x: 556, endPoint y: 227, distance: 101.4
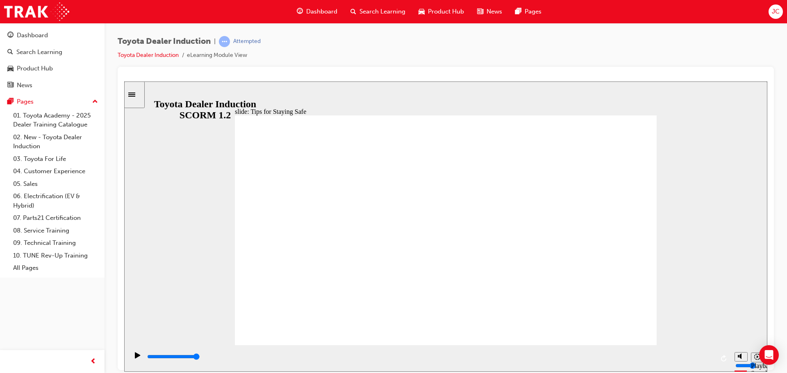
drag, startPoint x: 426, startPoint y: 262, endPoint x: 539, endPoint y: 232, distance: 117.0
drag, startPoint x: 383, startPoint y: 310, endPoint x: 386, endPoint y: 306, distance: 5.2
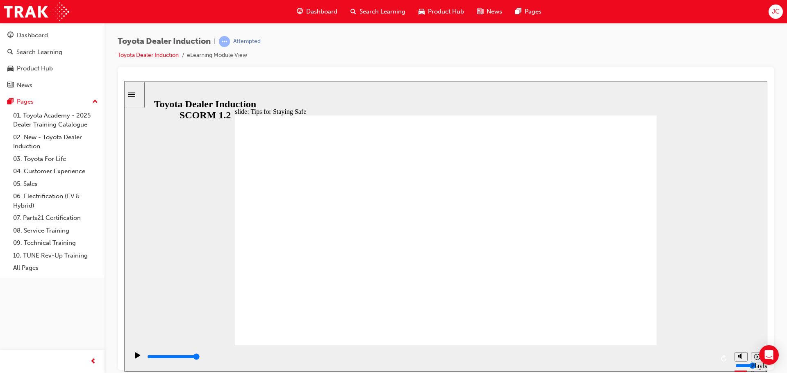
type input "5000"
checkbox input "true"
drag, startPoint x: 380, startPoint y: 226, endPoint x: 379, endPoint y: 230, distance: 4.4
checkbox input "true"
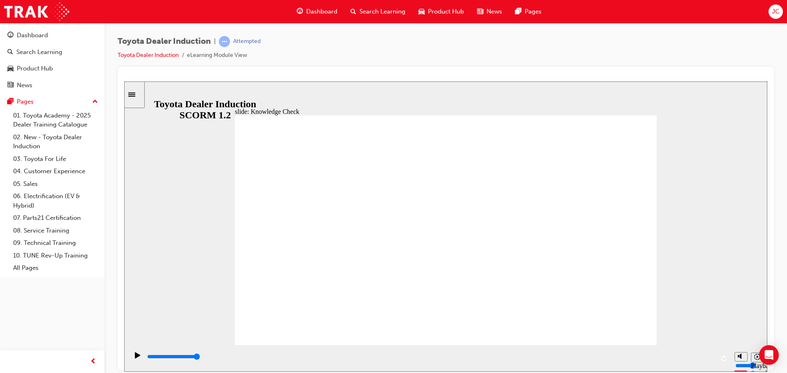
checkbox input "true"
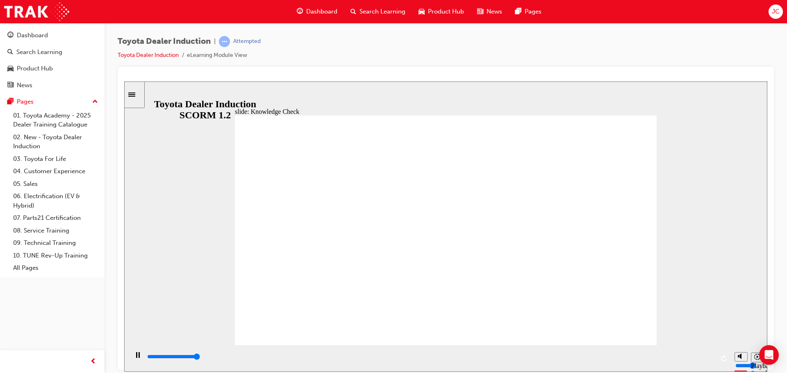
type input "5000"
radio input "true"
type input "5000"
checkbox input "true"
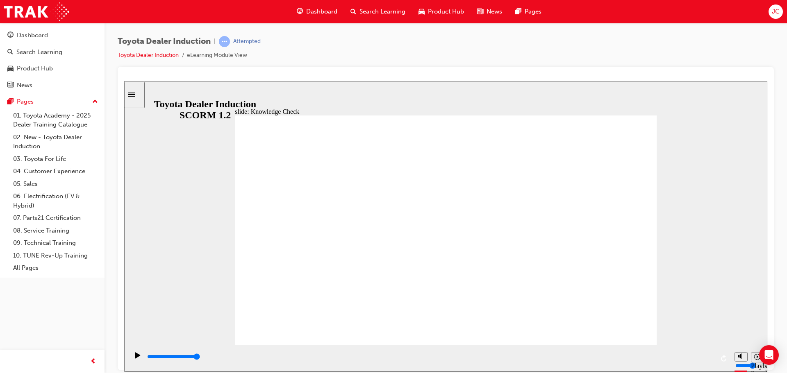
checkbox input "true"
type input "5000"
checkbox input "true"
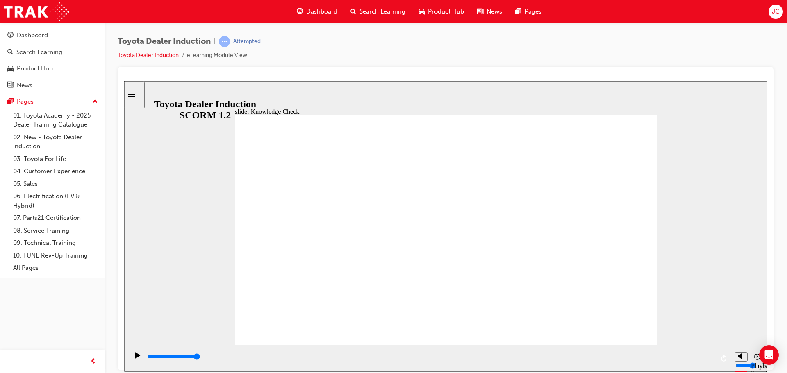
drag, startPoint x: 372, startPoint y: 240, endPoint x: 373, endPoint y: 244, distance: 4.6
checkbox input "true"
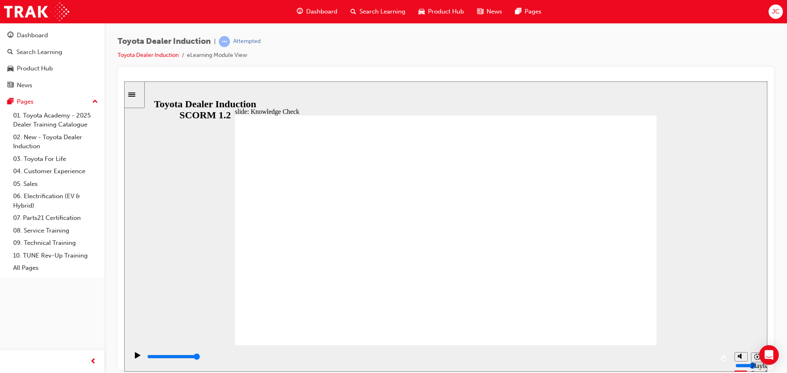
click at [141, 95] on icon "Sidebar Toggle" at bounding box center [134, 93] width 12 height 5
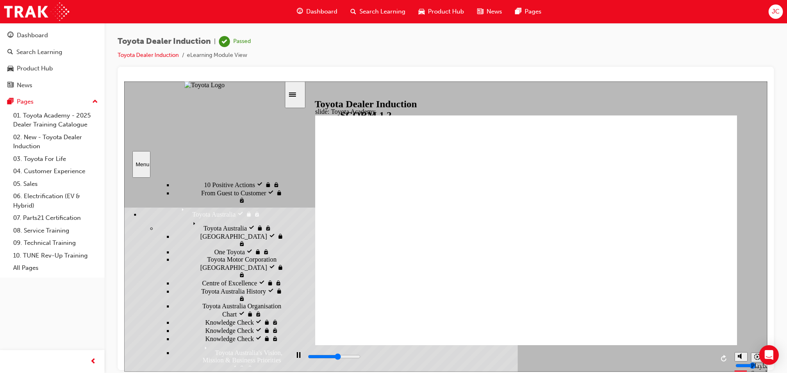
scroll to position [279, 0]
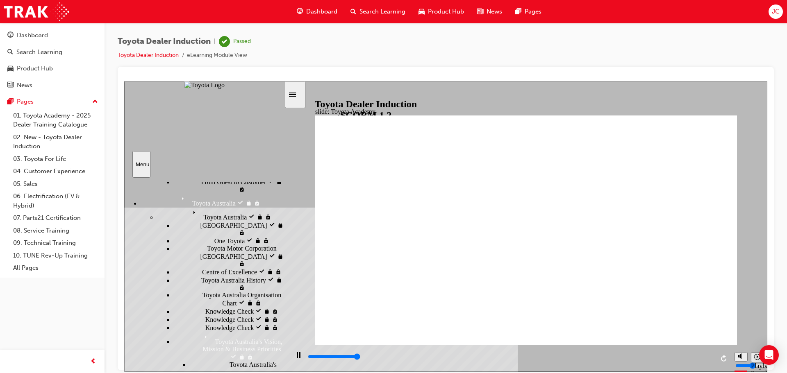
click at [295, 93] on div "Sidebar Toggle" at bounding box center [295, 94] width 14 height 6
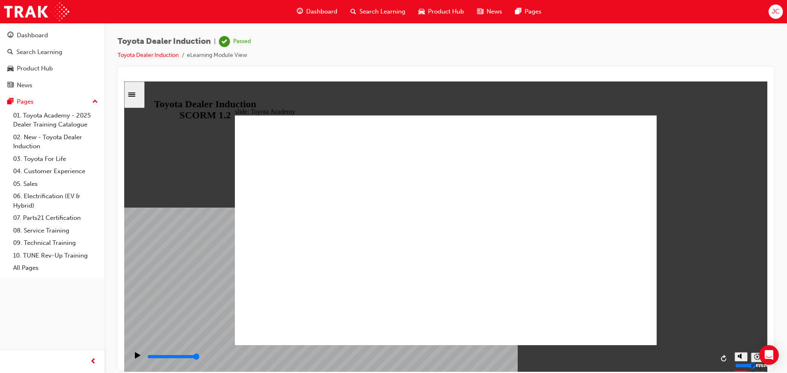
click at [135, 91] on div "Sidebar Toggle" at bounding box center [134, 94] width 14 height 6
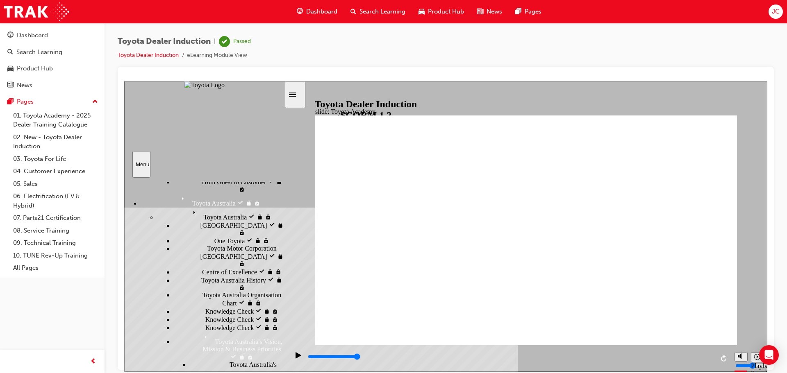
click at [296, 94] on icon "Sidebar Toggle" at bounding box center [295, 93] width 12 height 5
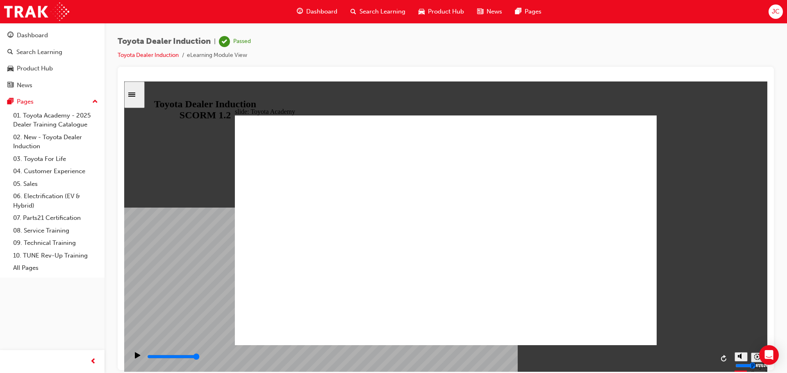
click at [141, 95] on icon "Sidebar Toggle" at bounding box center [134, 93] width 12 height 5
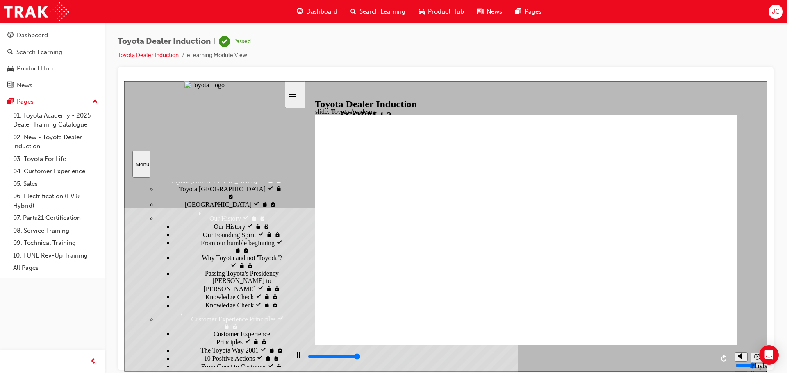
scroll to position [10, 0]
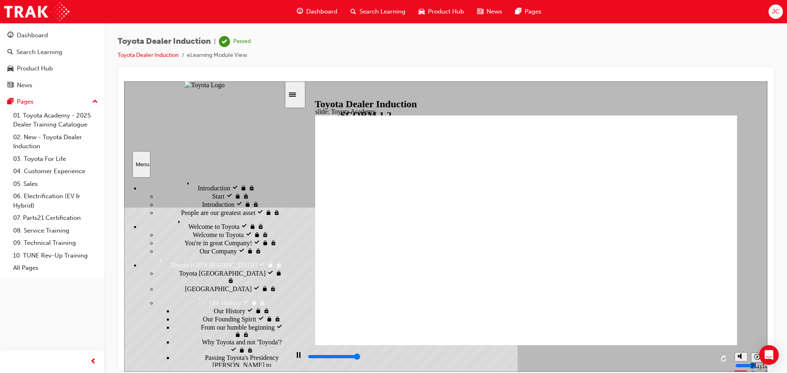
type input "9900"
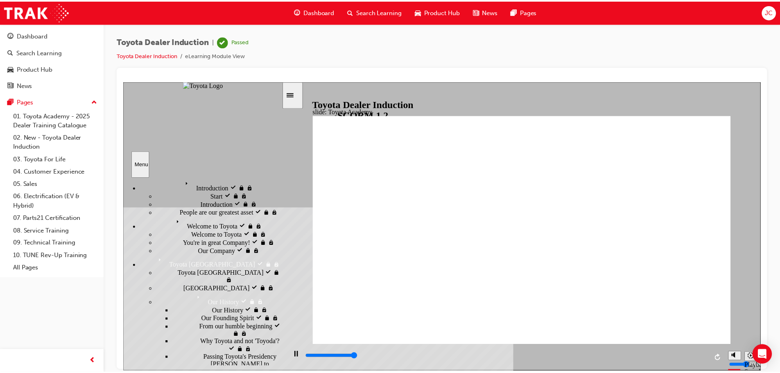
scroll to position [0, 0]
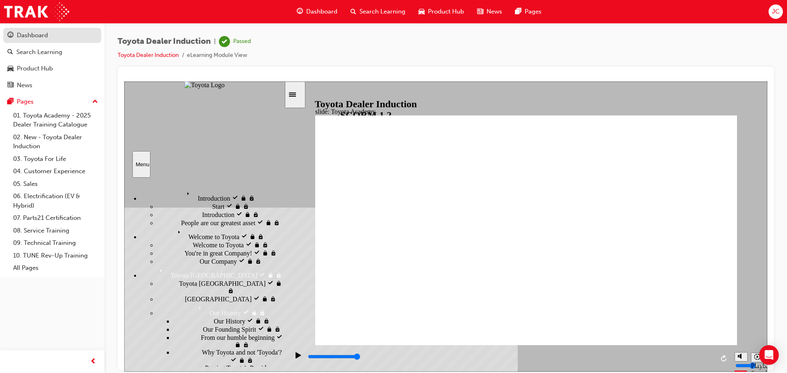
click at [39, 34] on div "Dashboard" at bounding box center [32, 35] width 31 height 9
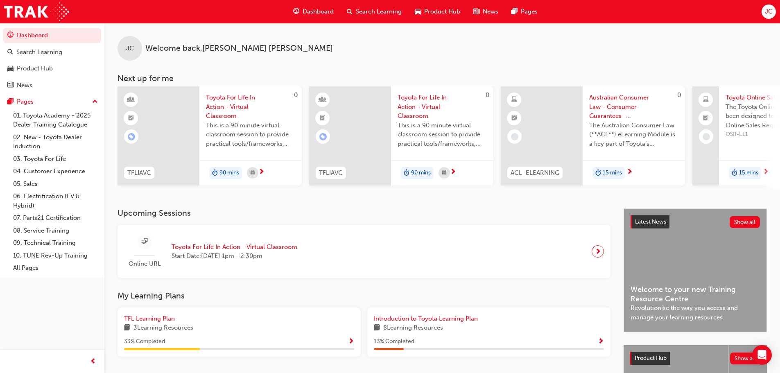
click at [771, 11] on span "JC" at bounding box center [769, 11] width 8 height 9
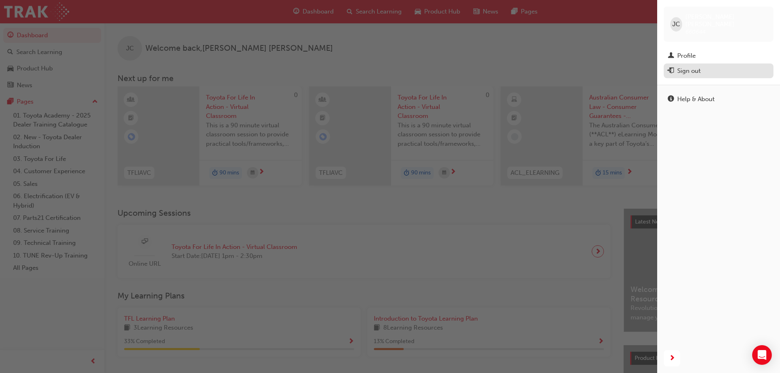
click at [680, 66] on div "Sign out" at bounding box center [689, 70] width 23 height 9
